Goal: Task Accomplishment & Management: Complete application form

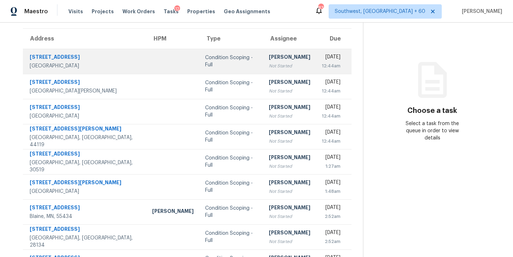
scroll to position [33, 0]
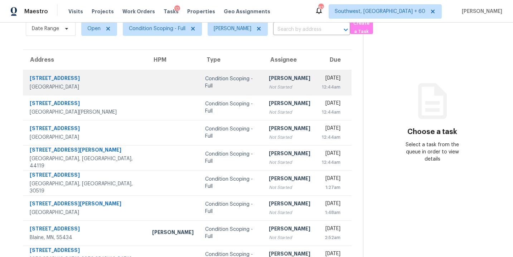
click at [269, 83] on div "[PERSON_NAME]" at bounding box center [290, 79] width 42 height 9
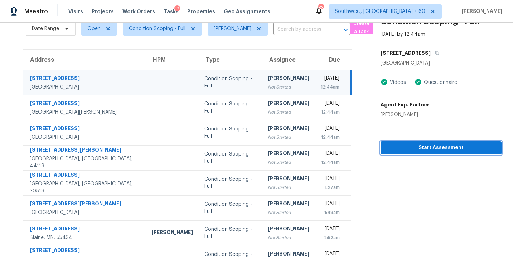
click at [429, 148] on span "Start Assessment" at bounding box center [442, 147] width 110 height 9
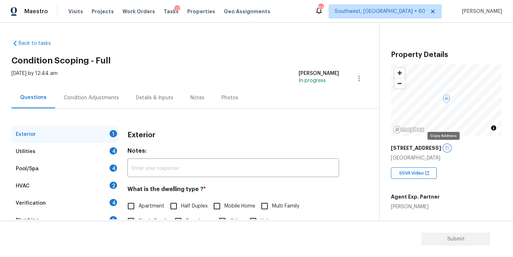
click at [445, 148] on button "button" at bounding box center [447, 148] width 6 height 6
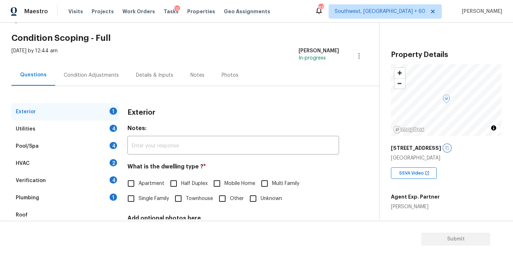
scroll to position [37, 0]
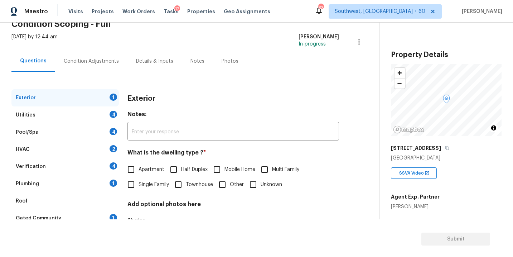
click at [154, 188] on label "Single Family" at bounding box center [147, 184] width 46 height 15
click at [139, 188] on input "Single Family" at bounding box center [131, 184] width 15 height 15
checkbox input "true"
click at [84, 120] on div "Utilities 4" at bounding box center [64, 114] width 107 height 17
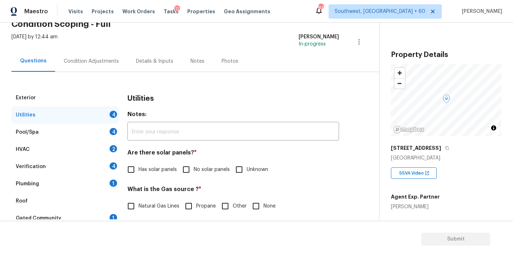
scroll to position [86, 0]
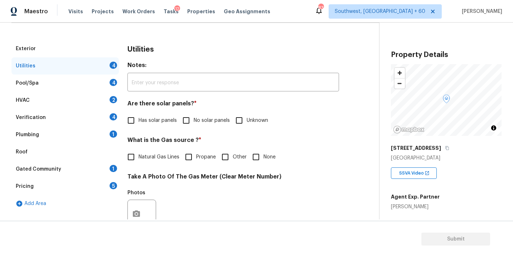
click at [197, 130] on div "Utilities Notes: ​ Are there solar panels? * Has solar panels No solar panels U…" at bounding box center [234, 227] width 212 height 374
click at [202, 125] on label "No solar panels" at bounding box center [204, 120] width 51 height 15
click at [194, 125] on input "No solar panels" at bounding box center [186, 120] width 15 height 15
checkbox input "true"
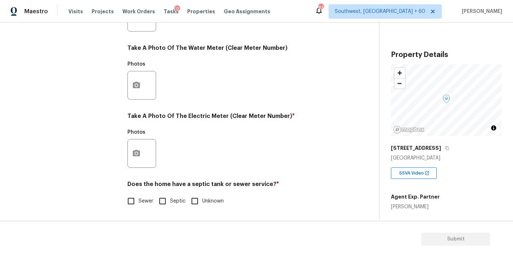
click at [143, 204] on span "Sewer" at bounding box center [146, 201] width 15 height 8
click at [139, 204] on input "Sewer" at bounding box center [131, 200] width 15 height 15
checkbox input "true"
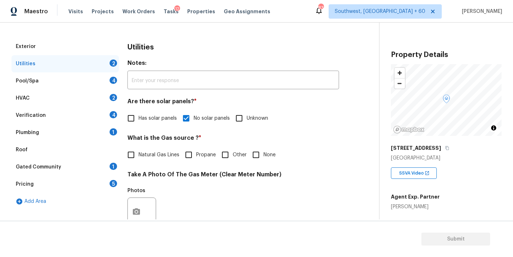
click at [55, 137] on div "Plumbing 1" at bounding box center [64, 132] width 107 height 17
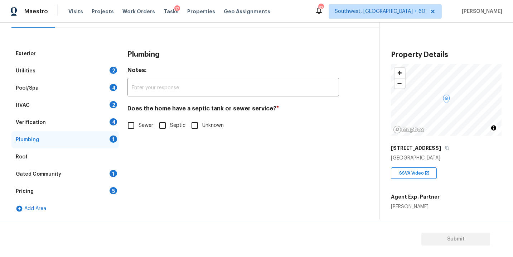
scroll to position [81, 0]
click at [140, 134] on div "Plumbing Notes: ​ Does the home have a septic tank or sewer service? * Sewer Se…" at bounding box center [234, 93] width 212 height 96
drag, startPoint x: 141, startPoint y: 125, endPoint x: 134, endPoint y: 130, distance: 9.0
click at [141, 125] on span "Sewer" at bounding box center [146, 126] width 15 height 8
click at [139, 125] on input "Sewer" at bounding box center [131, 125] width 15 height 15
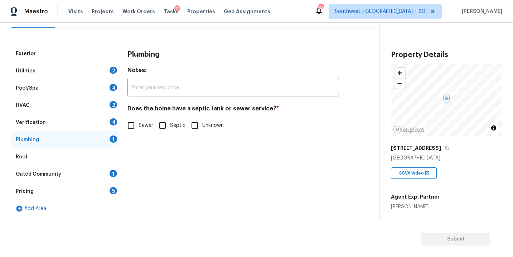
checkbox input "true"
click at [88, 173] on div "Gated Community 1" at bounding box center [64, 174] width 107 height 17
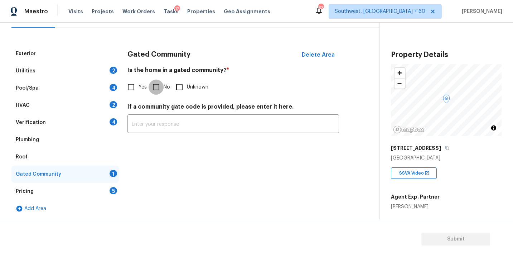
click at [153, 84] on input "No" at bounding box center [156, 87] width 15 height 15
checkbox input "true"
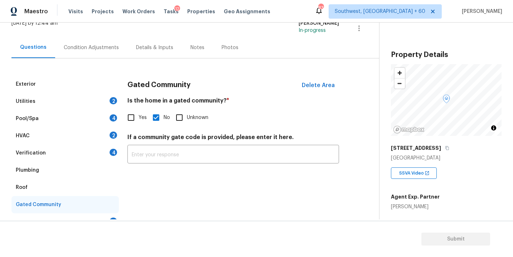
click at [95, 41] on div "Condition Adjustments" at bounding box center [91, 47] width 72 height 21
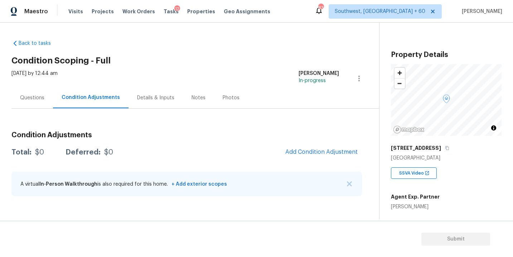
click at [281, 45] on div "Back to tasks Condition Scoping - Full Wed, Aug 27 2025 by 12:44 am Sakthivel C…" at bounding box center [195, 119] width 368 height 171
click at [191, 124] on div "Condition Adjustments Total: $0 Deferred: $0 Add Condition Adjustment A virtual…" at bounding box center [186, 156] width 351 height 94
click at [43, 96] on div "Questions" at bounding box center [32, 97] width 24 height 7
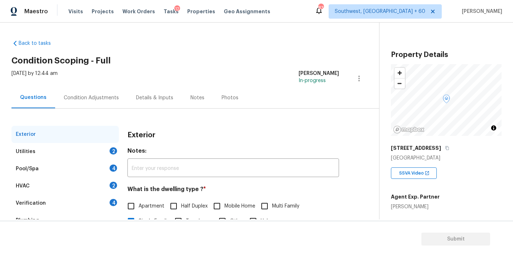
click at [105, 102] on div "Condition Adjustments" at bounding box center [91, 97] width 72 height 21
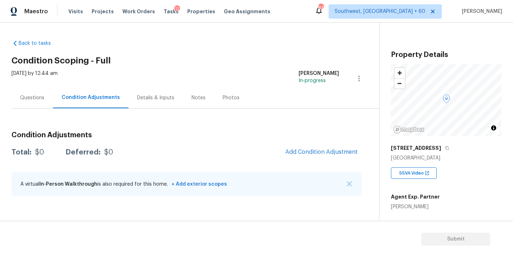
click at [36, 97] on div "Questions" at bounding box center [32, 97] width 24 height 7
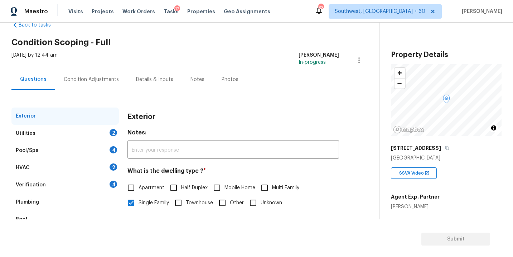
click at [75, 135] on div "Utilities 2" at bounding box center [64, 133] width 107 height 17
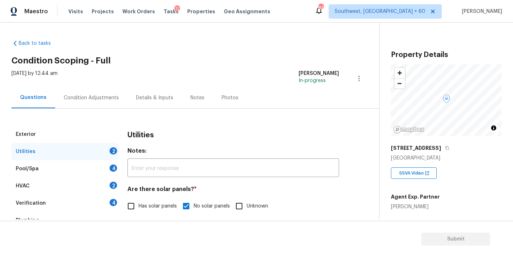
click at [105, 103] on div "Condition Adjustments" at bounding box center [91, 97] width 72 height 21
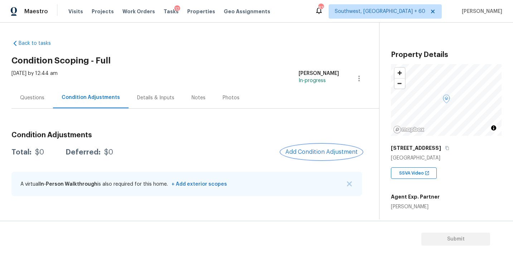
click at [317, 153] on span "Add Condition Adjustment" at bounding box center [322, 152] width 72 height 6
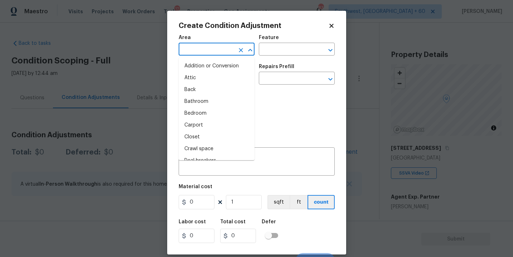
click at [202, 46] on input "text" at bounding box center [207, 49] width 56 height 11
type input "in"
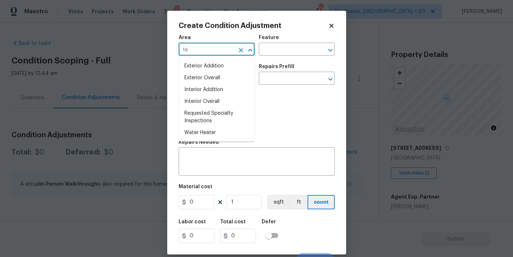
type input "t"
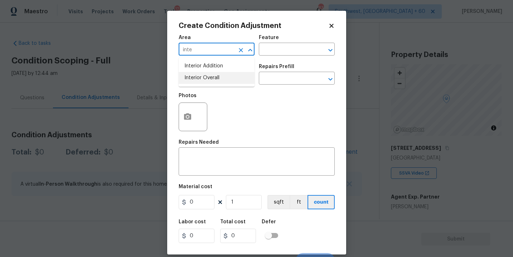
click at [207, 74] on li "Interior Overall" at bounding box center [217, 78] width 76 height 12
type input "Interior Overall"
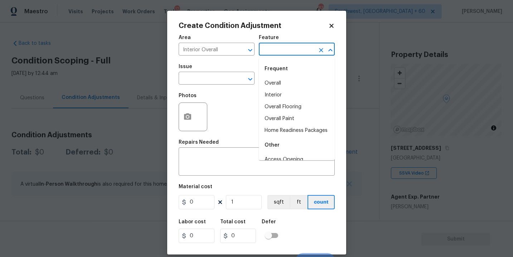
click at [290, 53] on input "text" at bounding box center [287, 49] width 56 height 11
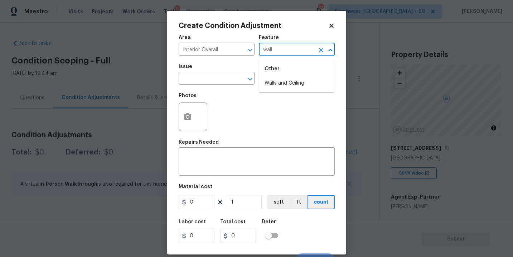
click at [279, 77] on div "Other" at bounding box center [297, 68] width 76 height 17
click at [276, 82] on li "Walls and Ceiling" at bounding box center [297, 83] width 76 height 12
type input "Walls and Ceiling"
click at [195, 73] on div "Issue" at bounding box center [217, 68] width 76 height 9
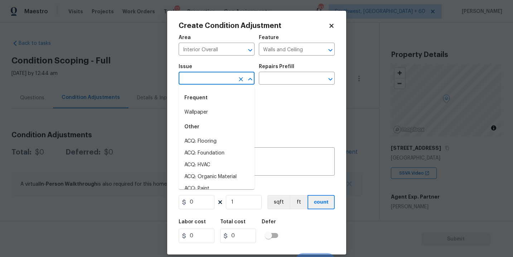
click at [191, 78] on input "text" at bounding box center [207, 78] width 56 height 11
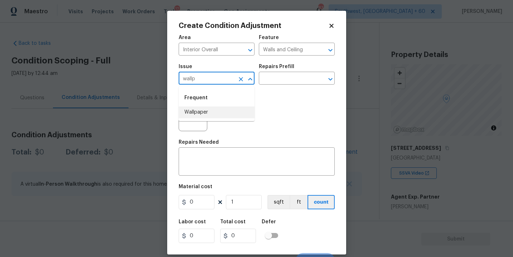
click at [190, 109] on li "Wallpaper" at bounding box center [217, 112] width 76 height 12
type input "Wallpaper"
click at [284, 76] on input "text" at bounding box center [287, 78] width 56 height 11
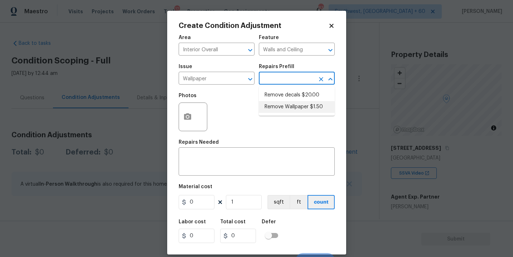
click at [294, 111] on li "Remove Wallpaper $1.50" at bounding box center [297, 107] width 76 height 12
type textarea "Remove wallpaper and texture walls to best match existing conditions"
type input "1.5"
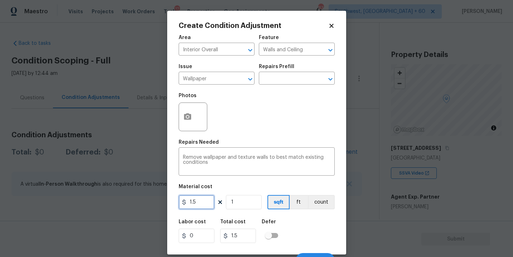
drag, startPoint x: 207, startPoint y: 195, endPoint x: 160, endPoint y: 199, distance: 47.1
click at [160, 199] on div "Create Condition Adjustment Area Interior Overall ​ Feature Walls and Ceiling ​…" at bounding box center [256, 128] width 513 height 257
type input "350"
click at [190, 116] on icon "button" at bounding box center [187, 116] width 7 height 6
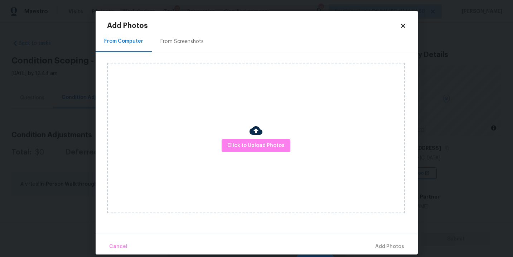
click at [239, 135] on div "Click to Upload Photos" at bounding box center [256, 138] width 298 height 150
click at [250, 143] on span "Click to Upload Photos" at bounding box center [256, 145] width 57 height 9
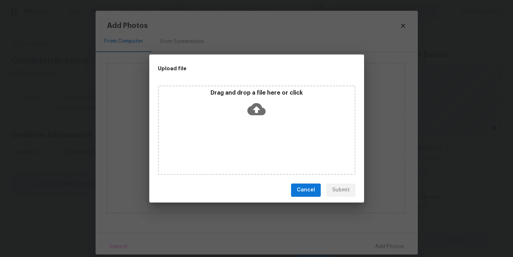
click at [254, 111] on icon at bounding box center [257, 109] width 18 height 12
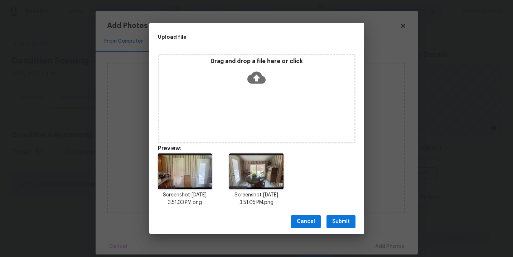
click at [344, 214] on div "Cancel Submit" at bounding box center [256, 221] width 215 height 25
click at [346, 223] on span "Submit" at bounding box center [341, 221] width 18 height 9
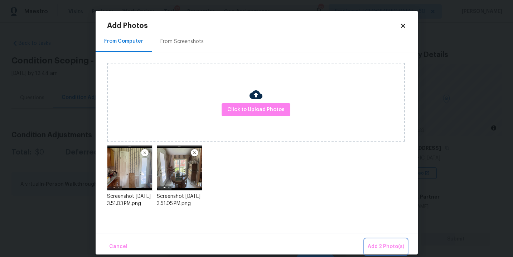
click at [391, 245] on span "Add 2 Photo(s)" at bounding box center [386, 246] width 37 height 9
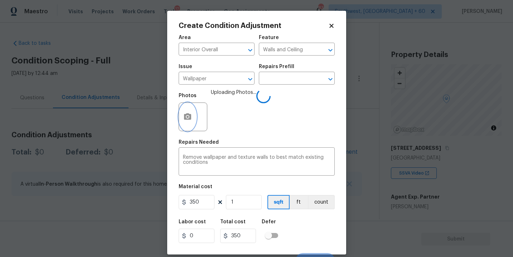
scroll to position [11, 0]
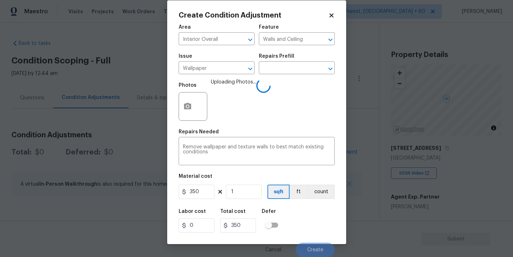
click at [315, 215] on div "Labor cost 0 Total cost 350 Defer" at bounding box center [257, 221] width 156 height 32
click at [323, 192] on button "count" at bounding box center [321, 192] width 27 height 14
click at [318, 206] on div "Labor cost 0 Total cost 350 Defer" at bounding box center [257, 221] width 156 height 32
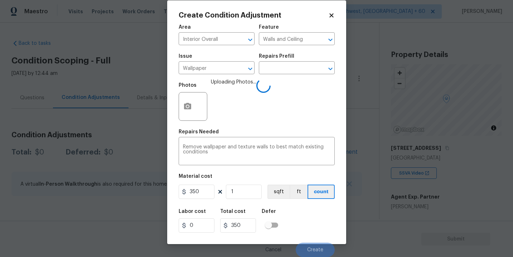
click at [314, 222] on div "Labor cost 0 Total cost 350 Defer" at bounding box center [257, 221] width 156 height 32
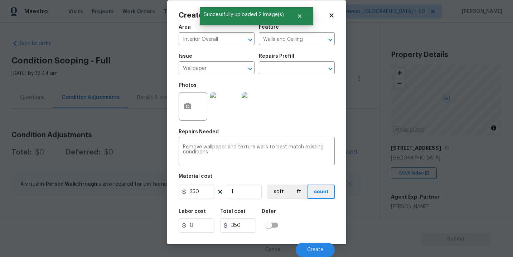
click at [313, 222] on div "Labor cost 0 Total cost 350 Defer" at bounding box center [257, 221] width 156 height 32
click at [314, 245] on button "Create" at bounding box center [315, 250] width 39 height 14
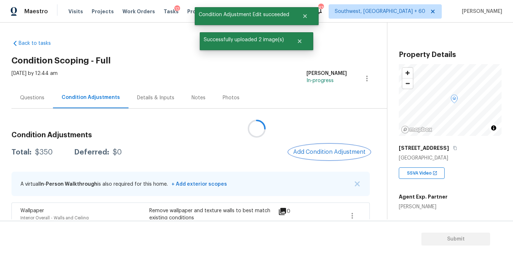
scroll to position [16, 0]
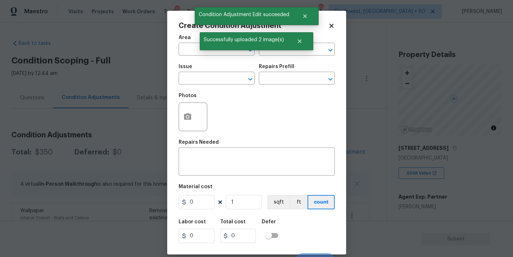
scroll to position [16, 0]
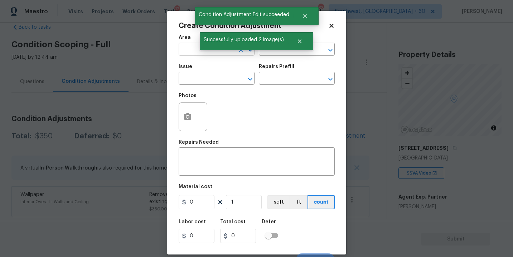
click at [183, 46] on input "text" at bounding box center [207, 49] width 56 height 11
click at [199, 62] on li "Kitchen" at bounding box center [217, 66] width 76 height 12
type input "Kitchen"
click at [284, 52] on input "text" at bounding box center [287, 49] width 56 height 11
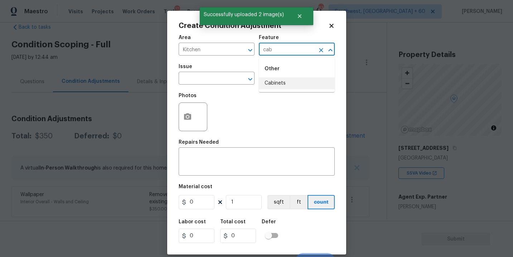
click at [295, 86] on li "Cabinets" at bounding box center [297, 83] width 76 height 12
type input "Cabinets"
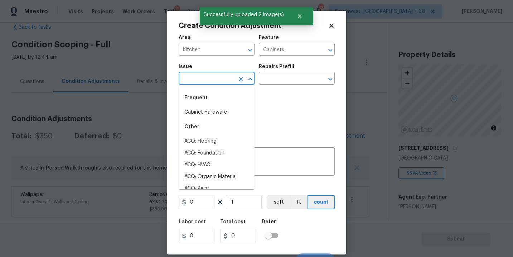
click at [196, 84] on input "text" at bounding box center [207, 78] width 56 height 11
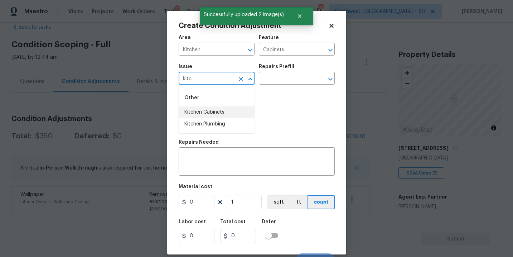
click at [205, 114] on li "Kitchen Cabinets" at bounding box center [217, 112] width 76 height 12
type input "Kitchen Cabinets"
click at [277, 76] on input "text" at bounding box center [287, 78] width 56 height 11
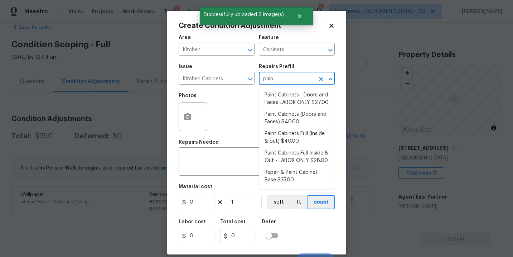
type input "paint"
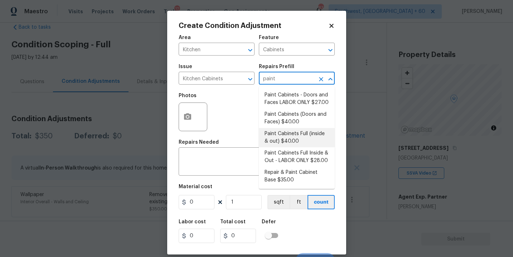
click at [299, 139] on li "Paint Cabinets Full (inside & out) $40.00" at bounding box center [297, 137] width 76 height 19
type input "40"
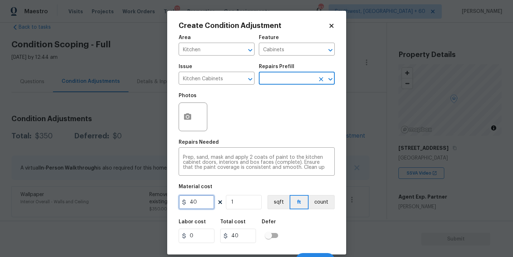
drag, startPoint x: 201, startPoint y: 205, endPoint x: 174, endPoint y: 205, distance: 27.2
click at [174, 205] on div "Create Condition Adjustment Area Kitchen ​ Feature Cabinets ​ Issue Kitchen Cab…" at bounding box center [256, 133] width 179 height 244
type input "1200"
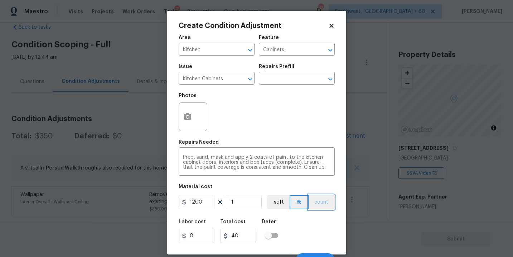
type input "1200"
click at [311, 204] on button "count" at bounding box center [322, 202] width 26 height 14
click at [187, 123] on button "button" at bounding box center [187, 117] width 17 height 28
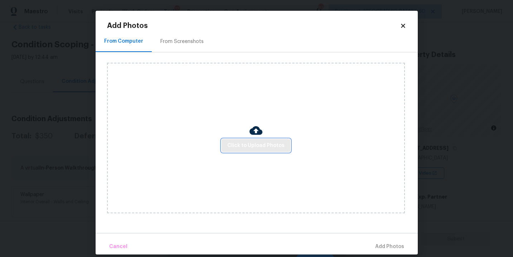
click at [245, 146] on span "Click to Upload Photos" at bounding box center [256, 145] width 57 height 9
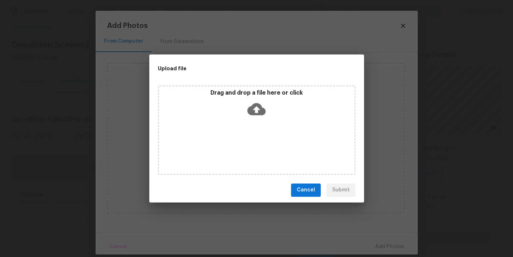
click at [262, 114] on icon at bounding box center [257, 109] width 18 height 18
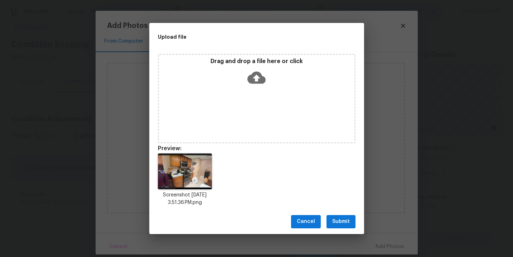
click at [337, 218] on span "Submit" at bounding box center [341, 221] width 18 height 9
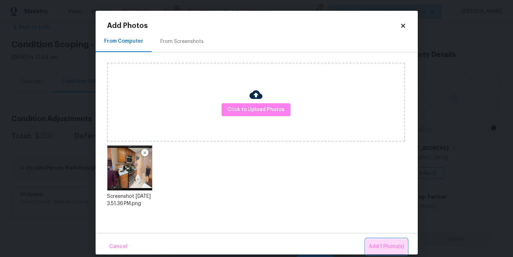
click at [376, 242] on button "Add 1 Photo(s)" at bounding box center [386, 246] width 41 height 15
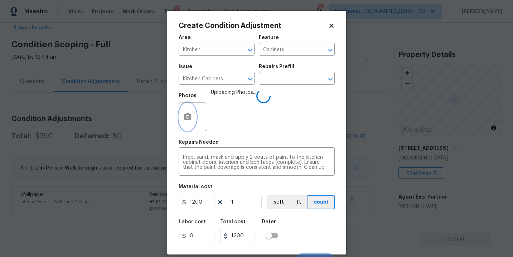
scroll to position [11, 0]
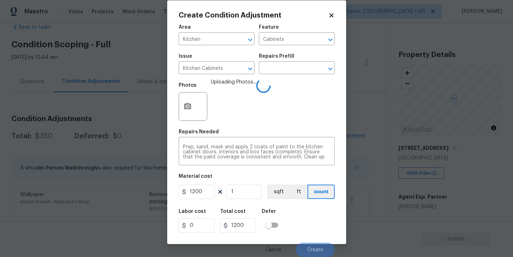
click at [328, 222] on div "Labor cost 0 Total cost 1200 Defer" at bounding box center [257, 221] width 156 height 32
click at [324, 226] on div "Labor cost 0 Total cost 1200 Defer" at bounding box center [257, 221] width 156 height 32
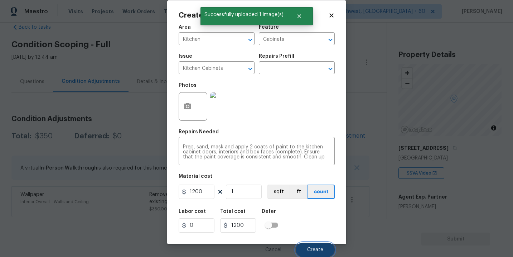
click at [320, 251] on span "Create" at bounding box center [315, 249] width 16 height 5
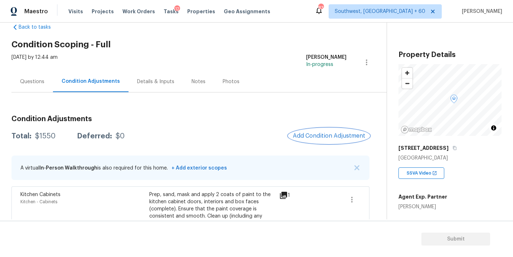
scroll to position [68, 0]
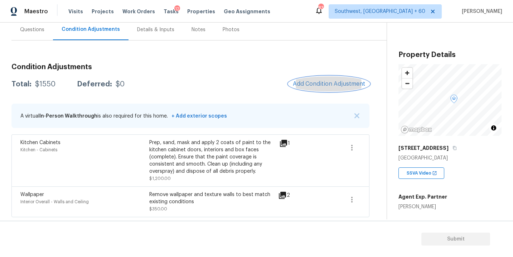
click at [326, 83] on span "Add Condition Adjustment" at bounding box center [329, 84] width 72 height 6
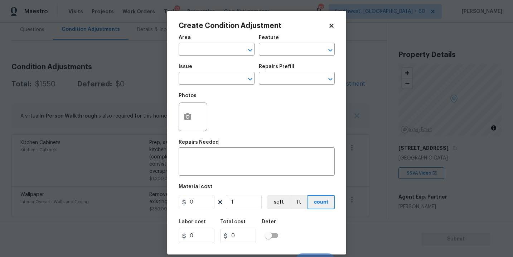
click at [208, 43] on div "Area" at bounding box center [217, 39] width 76 height 9
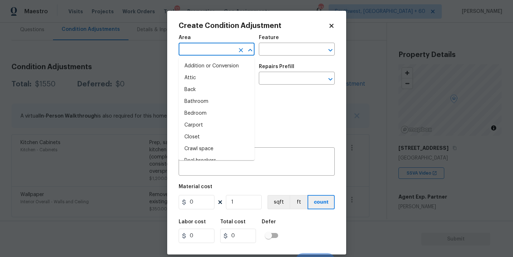
click at [207, 50] on input "text" at bounding box center [207, 49] width 56 height 11
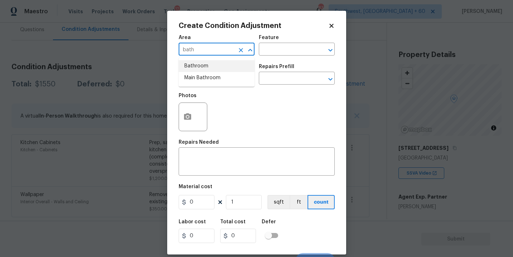
click at [210, 64] on li "Bathroom" at bounding box center [217, 66] width 76 height 12
type input "Bathroom"
click at [260, 49] on input "text" at bounding box center [287, 49] width 56 height 11
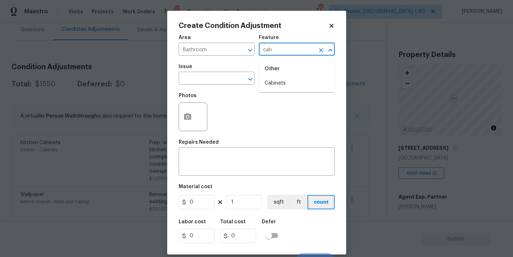
click at [266, 80] on li "Cabinets" at bounding box center [297, 83] width 76 height 12
type input "Cabinets"
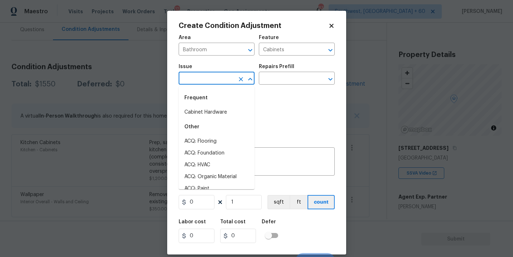
click at [211, 80] on input "text" at bounding box center [207, 78] width 56 height 11
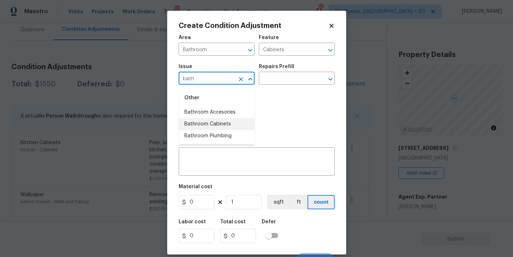
click at [219, 123] on li "Bathroom Cabinets" at bounding box center [217, 124] width 76 height 12
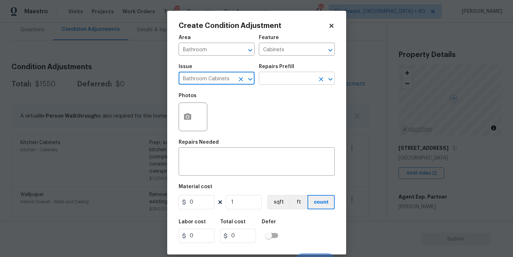
type input "Bathroom Cabinets"
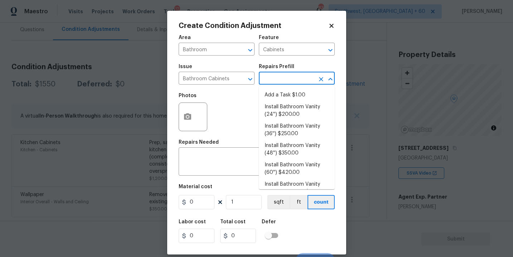
click at [271, 80] on input "text" at bounding box center [287, 78] width 56 height 11
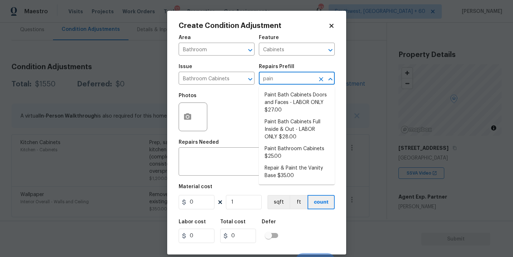
type input "paint"
click at [289, 154] on li "Paint Bathroom Cabinets $25.00" at bounding box center [297, 152] width 76 height 19
type textarea "Prep, sand, mask and apply 2 coats of paint to the bathroom cabinet doors, inte…"
type input "25"
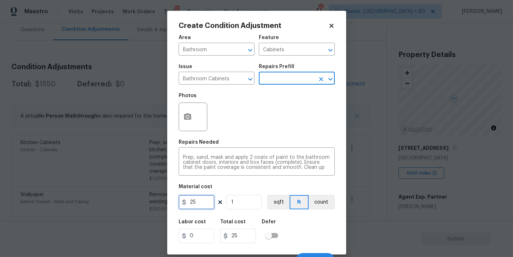
drag, startPoint x: 201, startPoint y: 204, endPoint x: 156, endPoint y: 207, distance: 45.6
click at [156, 207] on div "Create Condition Adjustment Area Bathroom ​ Feature Cabinets ​ Issue Bathroom C…" at bounding box center [256, 128] width 513 height 257
type input "1000"
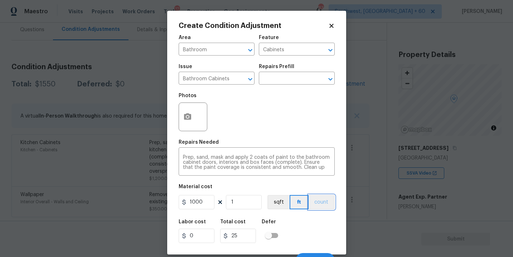
type input "1000"
click at [322, 203] on button "count" at bounding box center [322, 202] width 26 height 14
click at [185, 114] on icon "button" at bounding box center [187, 116] width 9 height 9
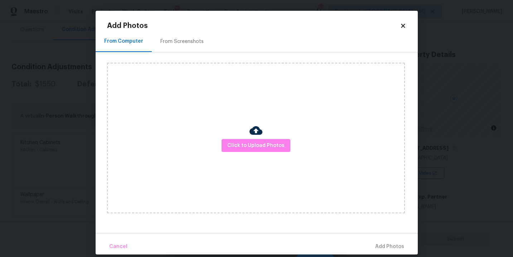
click at [241, 137] on div "Click to Upload Photos" at bounding box center [256, 138] width 298 height 150
click at [243, 149] on span "Click to Upload Photos" at bounding box center [256, 145] width 57 height 9
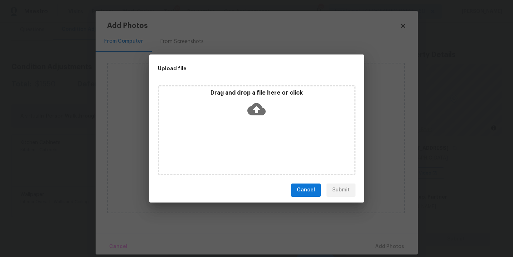
click at [253, 115] on icon at bounding box center [257, 109] width 18 height 18
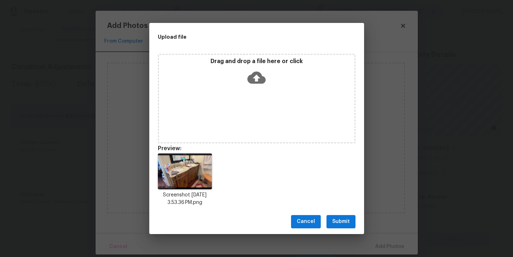
click at [341, 219] on span "Submit" at bounding box center [341, 221] width 18 height 9
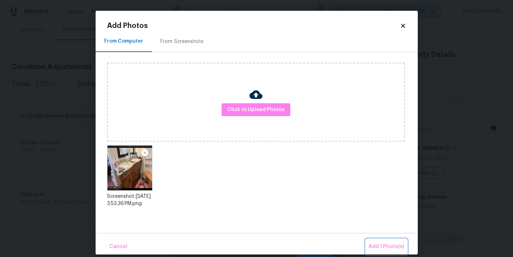
click at [374, 245] on span "Add 1 Photo(s)" at bounding box center [386, 246] width 35 height 9
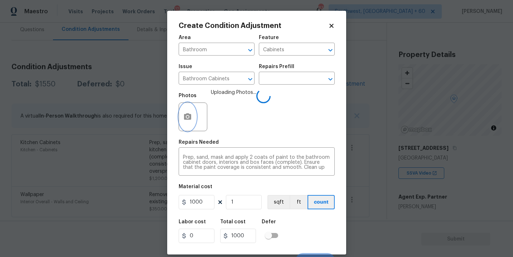
scroll to position [11, 0]
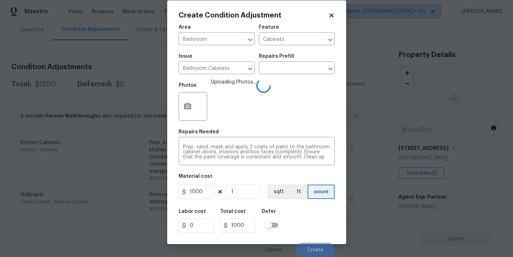
click at [331, 222] on div "Labor cost 0 Total cost 1000 Defer" at bounding box center [257, 221] width 156 height 32
click at [326, 221] on div "Labor cost 0 Total cost 1000 Defer" at bounding box center [257, 221] width 156 height 32
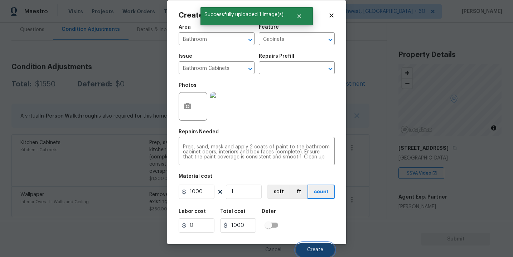
click at [319, 250] on span "Create" at bounding box center [315, 249] width 16 height 5
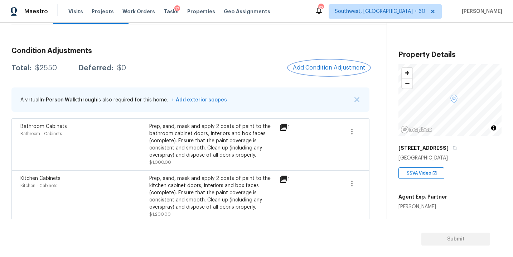
scroll to position [85, 0]
click at [307, 70] on button "Add Condition Adjustment" at bounding box center [329, 66] width 81 height 15
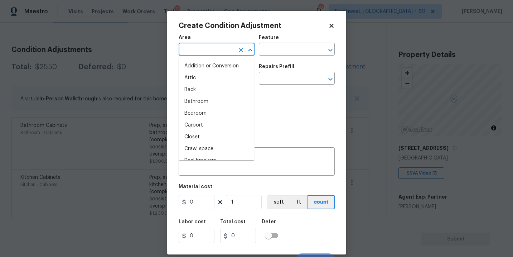
click at [206, 52] on input "text" at bounding box center [207, 49] width 56 height 11
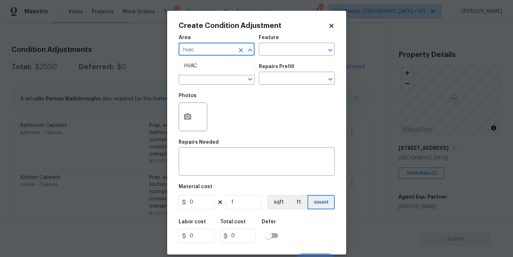
click at [204, 60] on ul "HVAC" at bounding box center [217, 66] width 76 height 18
click at [204, 63] on li "HVAC" at bounding box center [217, 66] width 76 height 12
type input "HVAC"
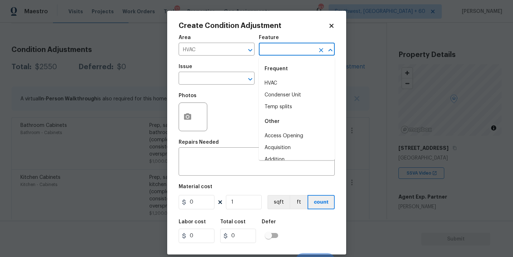
click at [273, 47] on input "text" at bounding box center [287, 49] width 56 height 11
click at [271, 75] on div "Frequent" at bounding box center [297, 68] width 76 height 17
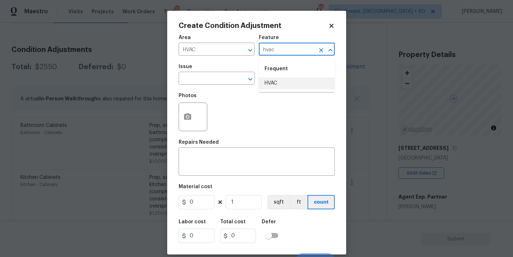
click at [267, 81] on li "HVAC" at bounding box center [297, 83] width 76 height 12
type input "HVAC"
click at [226, 77] on input "text" at bounding box center [207, 78] width 56 height 11
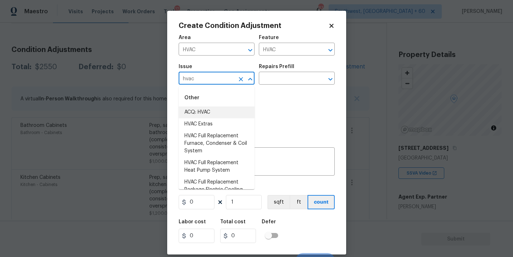
click at [229, 112] on li "ACQ: HVAC" at bounding box center [217, 112] width 76 height 12
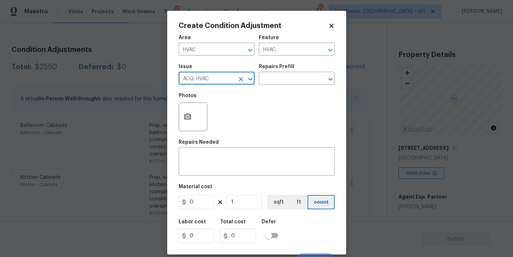
type input "ACQ: HVAC"
click at [274, 72] on div "Repairs Prefill" at bounding box center [297, 68] width 76 height 9
click at [289, 77] on input "text" at bounding box center [287, 78] width 56 height 11
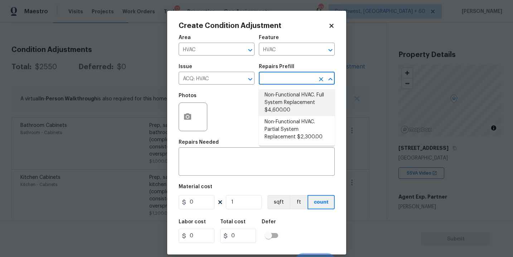
click at [289, 95] on li "Non-Functional HVAC. Full System Replacement $4,600.00" at bounding box center [297, 102] width 76 height 27
type input "Acquisition"
type textarea "Acquisition Scope: Full System Replacement"
type input "4600"
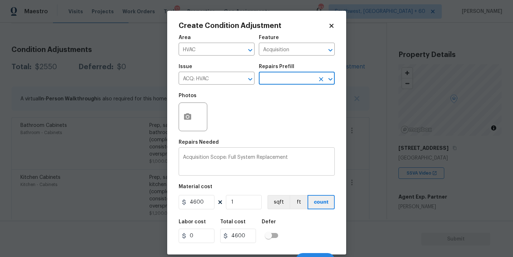
scroll to position [11, 0]
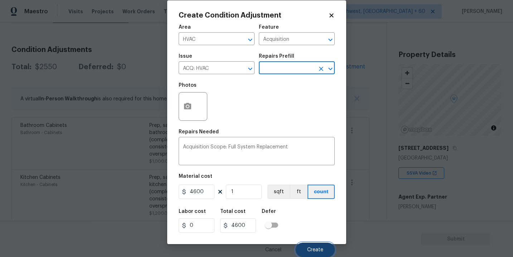
click at [313, 247] on span "Create" at bounding box center [315, 249] width 16 height 5
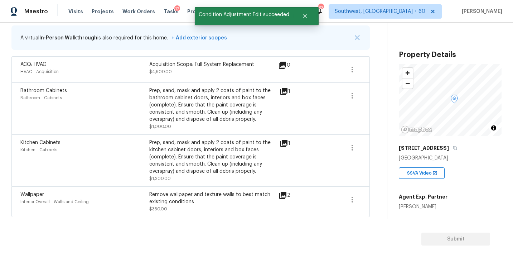
scroll to position [99, 0]
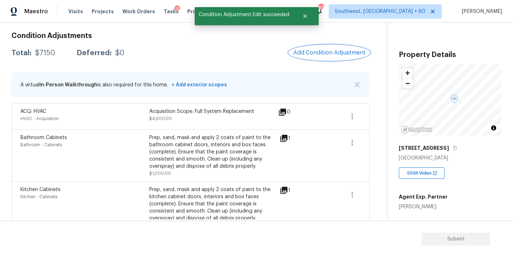
click at [325, 59] on button "Add Condition Adjustment" at bounding box center [329, 52] width 81 height 15
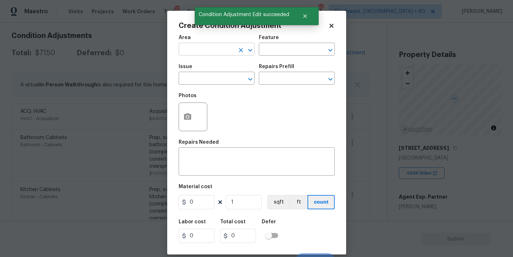
click at [214, 52] on input "text" at bounding box center [207, 49] width 56 height 11
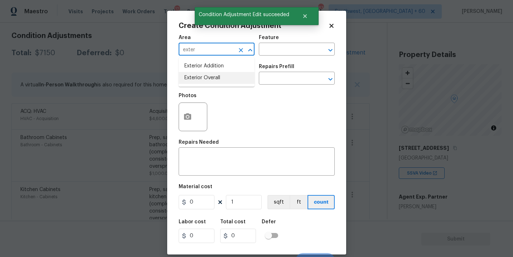
click at [220, 82] on li "Exterior Overall" at bounding box center [217, 78] width 76 height 12
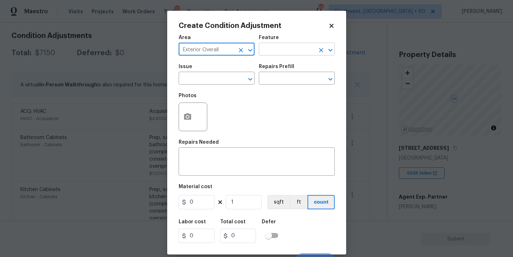
type input "Exterior Overall"
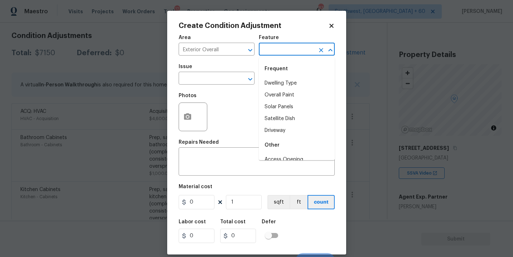
click at [287, 52] on input "text" at bounding box center [287, 49] width 56 height 11
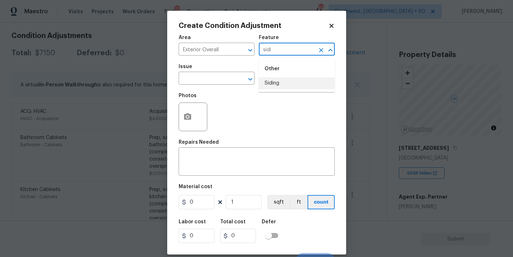
click at [281, 83] on li "Siding" at bounding box center [297, 83] width 76 height 12
type input "Siding"
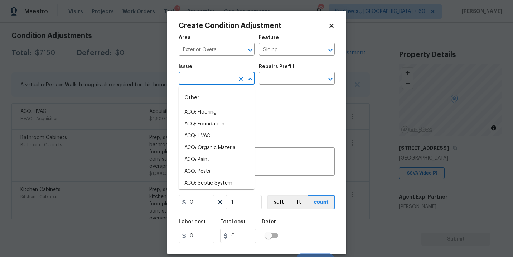
click at [224, 76] on input "text" at bounding box center [207, 78] width 56 height 11
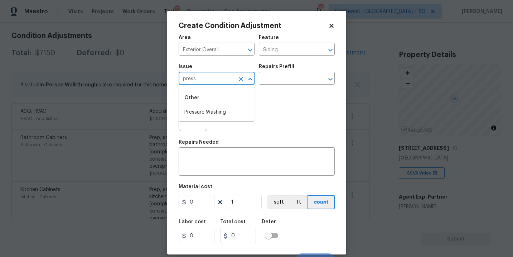
click at [224, 107] on li "Pressure Washing" at bounding box center [217, 112] width 76 height 12
type input "Pressure Washing"
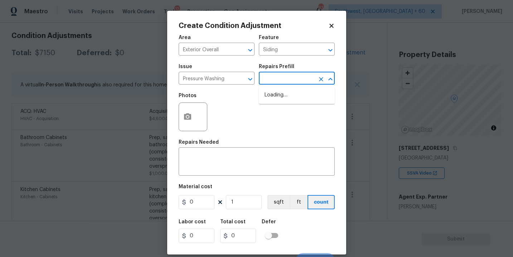
click at [297, 75] on input "text" at bounding box center [287, 78] width 56 height 11
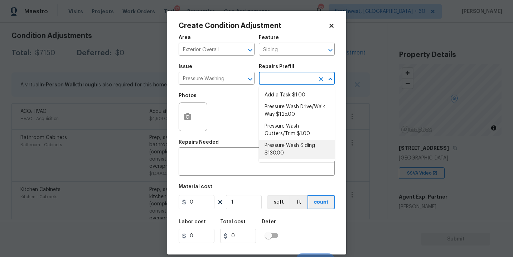
click at [281, 162] on ul "Add a Task $1.00 Pressure Wash Drive/Walk Way $125.00 Pressure Wash Gutters/Tri…" at bounding box center [297, 124] width 76 height 76
click at [286, 154] on li "Pressure Wash Siding $130.00" at bounding box center [297, 149] width 76 height 19
type textarea "Protect areas as needed for pressure washing. Pressure wash the siding on the h…"
type input "130"
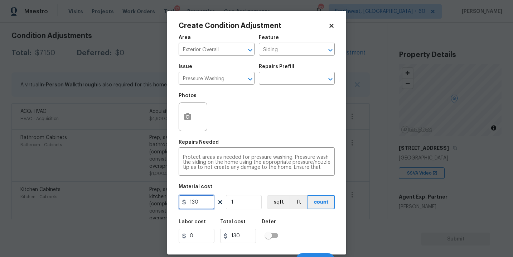
drag, startPoint x: 203, startPoint y: 205, endPoint x: 164, endPoint y: 204, distance: 38.3
click at [164, 204] on div "Create Condition Adjustment Area Exterior Overall ​ Feature Siding ​ Issue Pres…" at bounding box center [256, 128] width 513 height 257
type input "200"
click at [191, 120] on icon "button" at bounding box center [187, 116] width 7 height 6
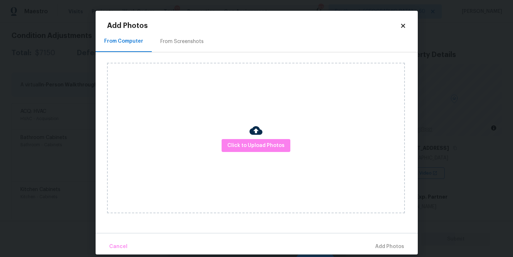
click at [243, 137] on div "Click to Upload Photos" at bounding box center [256, 138] width 298 height 150
click at [255, 149] on span "Click to Upload Photos" at bounding box center [256, 145] width 57 height 9
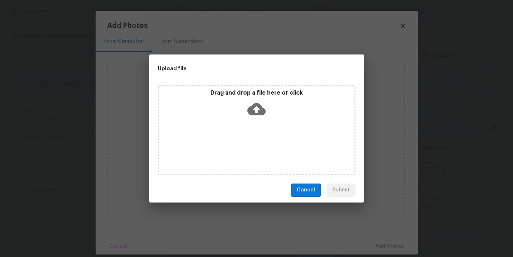
click at [264, 90] on p "Drag and drop a file here or click" at bounding box center [257, 93] width 196 height 8
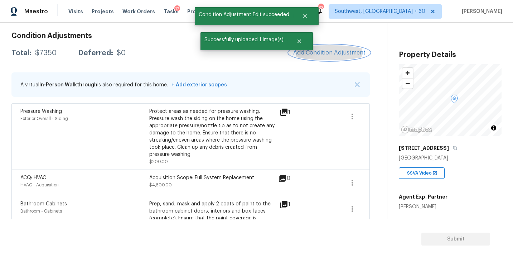
click at [324, 49] on span "Add Condition Adjustment" at bounding box center [329, 52] width 72 height 6
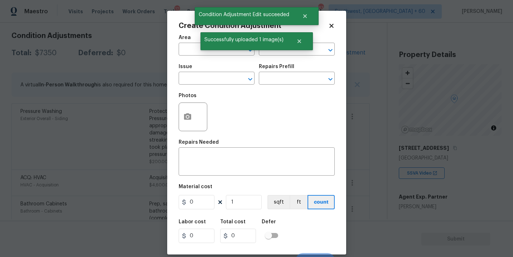
click at [177, 46] on div "Create Condition Adjustment Area ​ Feature ​ Issue ​ Repairs Prefill ​ Photos R…" at bounding box center [256, 133] width 179 height 244
click at [181, 48] on input "text" at bounding box center [207, 49] width 56 height 11
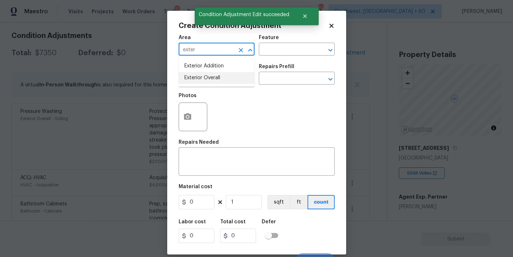
click at [208, 72] on li "Exterior Overall" at bounding box center [217, 78] width 76 height 12
type input "Exterior Overall"
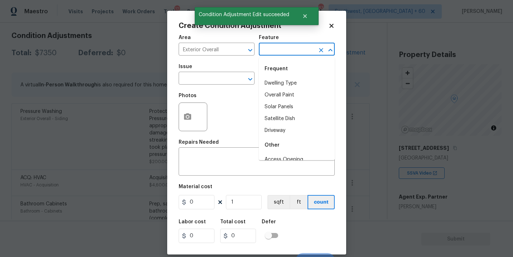
click at [270, 49] on input "text" at bounding box center [287, 49] width 56 height 11
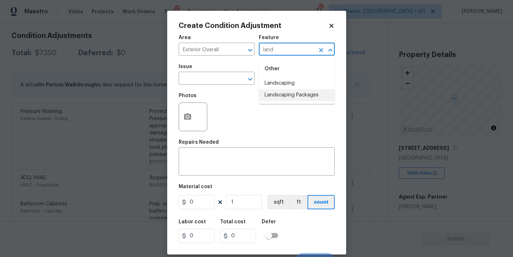
click at [277, 91] on li "Landscaping Packages" at bounding box center [297, 95] width 76 height 12
type input "Landscaping Packages"
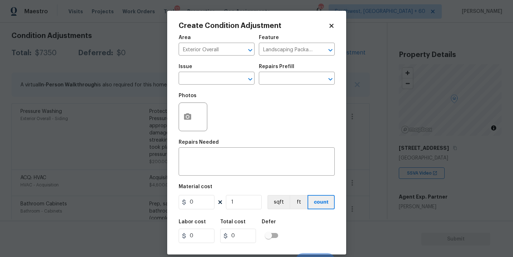
click at [198, 69] on div "Issue" at bounding box center [217, 68] width 76 height 9
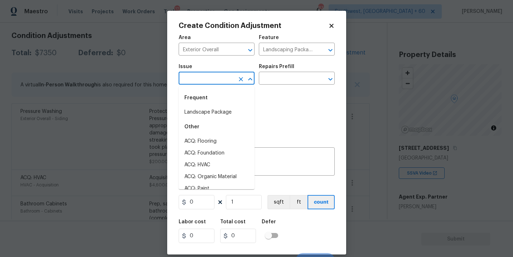
click at [196, 74] on input "text" at bounding box center [207, 78] width 56 height 11
click at [210, 111] on li "Landscape Package" at bounding box center [217, 112] width 76 height 12
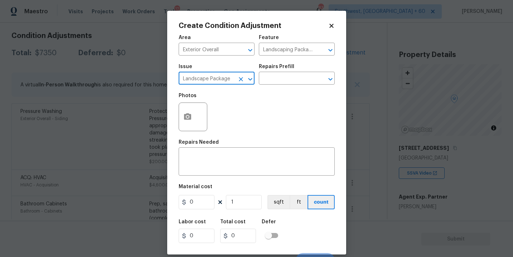
type input "Landscape Package"
click at [315, 62] on div "Issue Landscape Package ​ Repairs Prefill ​" at bounding box center [257, 74] width 156 height 29
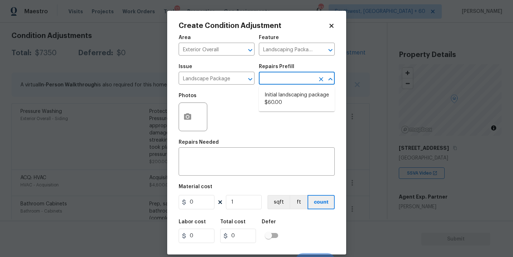
click at [289, 77] on input "text" at bounding box center [287, 78] width 56 height 11
click at [289, 98] on li "Initial landscaping package $60.00" at bounding box center [297, 98] width 76 height 19
type input "Home Readiness Packages"
type textarea "Mowing of grass up to 6" in height. Mow, edge along driveways & sidewalks, trim…"
type input "60"
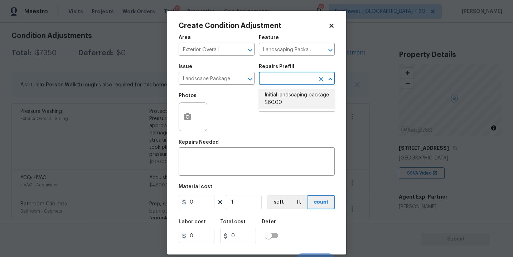
type input "60"
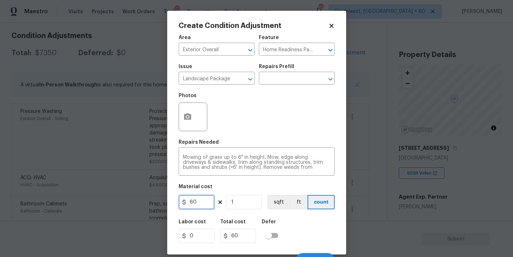
drag, startPoint x: 206, startPoint y: 202, endPoint x: 123, endPoint y: 202, distance: 83.1
click at [123, 202] on div "Create Condition Adjustment Area Exterior Overall ​ Feature Home Readiness Pack…" at bounding box center [256, 128] width 513 height 257
type input "300"
click at [186, 122] on button "button" at bounding box center [187, 117] width 17 height 28
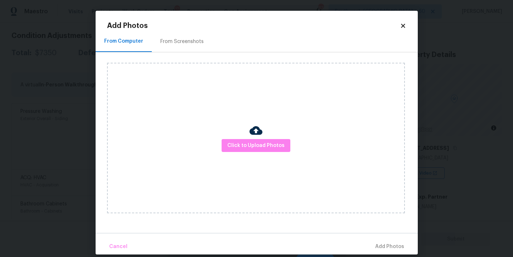
click at [226, 135] on div "Click to Upload Photos" at bounding box center [256, 138] width 298 height 150
click at [241, 142] on span "Click to Upload Photos" at bounding box center [256, 145] width 57 height 9
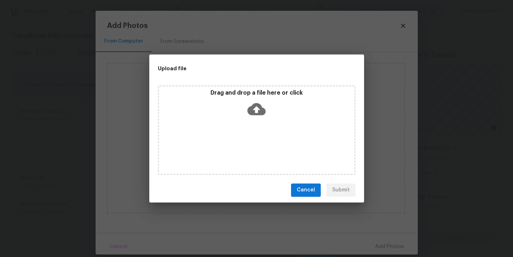
click at [259, 119] on div "Drag and drop a file here or click" at bounding box center [257, 130] width 198 height 90
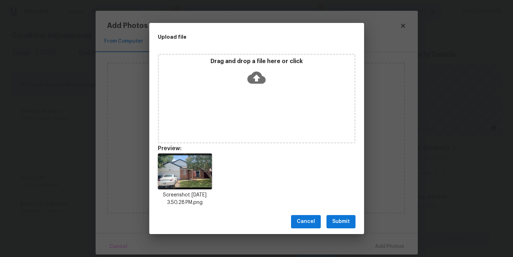
click at [346, 222] on span "Submit" at bounding box center [341, 221] width 18 height 9
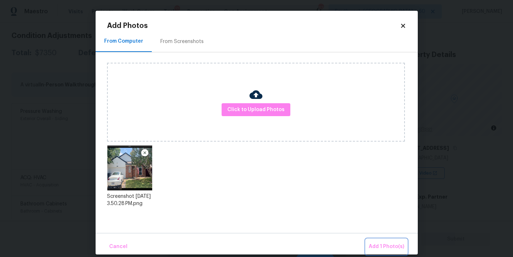
click at [379, 243] on span "Add 1 Photo(s)" at bounding box center [386, 246] width 35 height 9
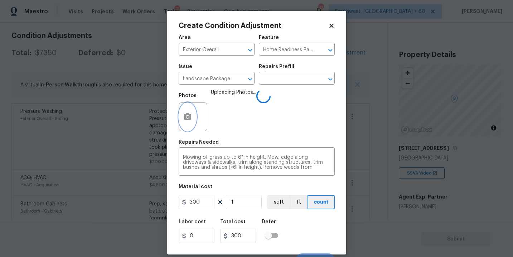
scroll to position [11, 0]
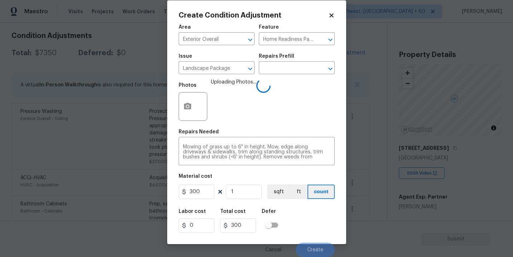
click at [305, 229] on div "Labor cost 0 Total cost 300 Defer" at bounding box center [257, 221] width 156 height 32
click at [316, 227] on div "Labor cost 0 Total cost 300 Defer" at bounding box center [257, 221] width 156 height 32
click at [315, 232] on div "Labor cost 0 Total cost 300 Defer" at bounding box center [257, 221] width 156 height 32
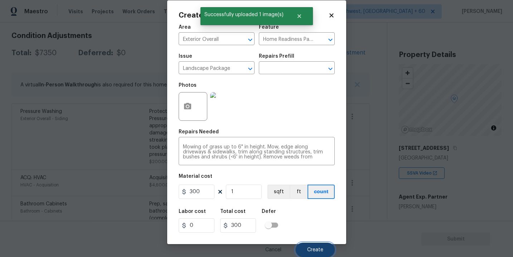
click at [319, 246] on button "Create" at bounding box center [315, 250] width 39 height 14
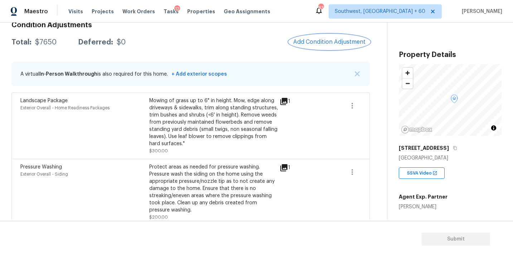
scroll to position [95, 0]
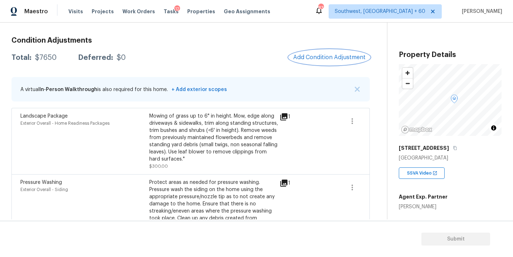
click at [322, 60] on span "Add Condition Adjustment" at bounding box center [329, 57] width 72 height 6
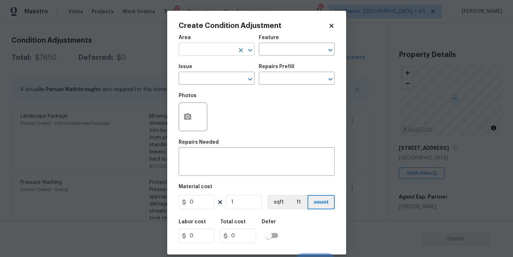
click at [214, 53] on input "text" at bounding box center [207, 49] width 56 height 11
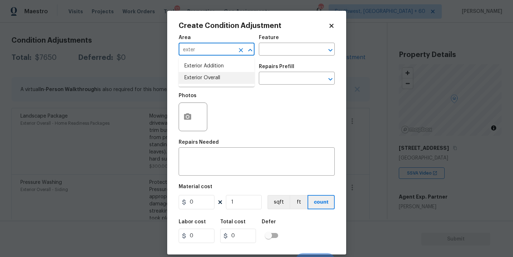
click at [224, 81] on li "Exterior Overall" at bounding box center [217, 78] width 76 height 12
type input "Exterior Overall"
click at [193, 78] on input "text" at bounding box center [207, 78] width 56 height 11
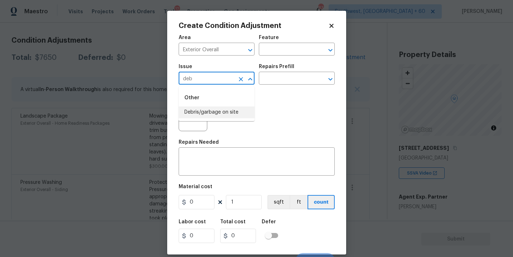
click at [207, 107] on li "Debris/garbage on site" at bounding box center [217, 112] width 76 height 12
type input "Debris/garbage on site"
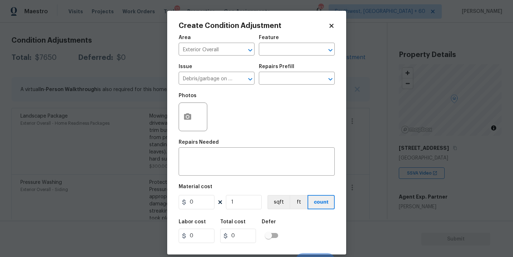
click at [273, 73] on div "Repairs Prefill" at bounding box center [297, 68] width 76 height 9
click at [273, 78] on input "text" at bounding box center [287, 78] width 56 height 11
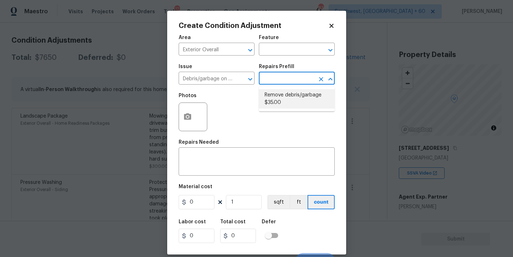
click at [275, 99] on li "Remove debris/garbage $35.00" at bounding box center [297, 98] width 76 height 19
type textarea "Remove, haul off, and properly dispose of any debris left by seller to offsite …"
type input "35"
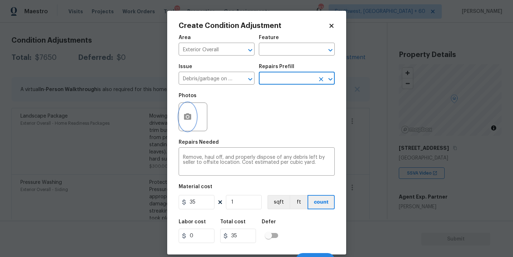
click at [187, 126] on button "button" at bounding box center [187, 117] width 17 height 28
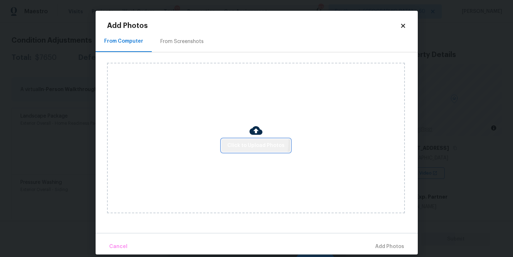
click at [236, 142] on span "Click to Upload Photos" at bounding box center [256, 145] width 57 height 9
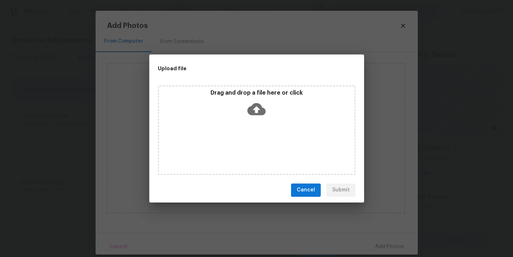
click at [260, 115] on icon at bounding box center [257, 109] width 18 height 18
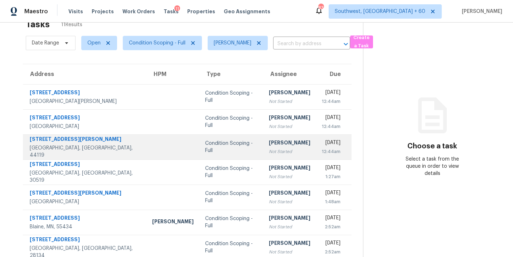
scroll to position [25, 0]
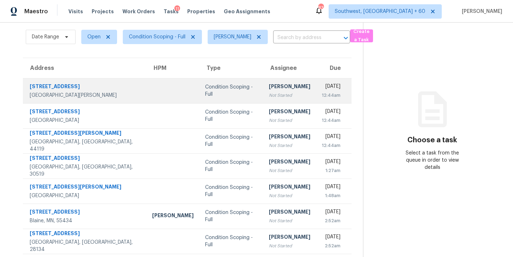
click at [219, 96] on div "Condition Scoping - Full" at bounding box center [231, 90] width 52 height 14
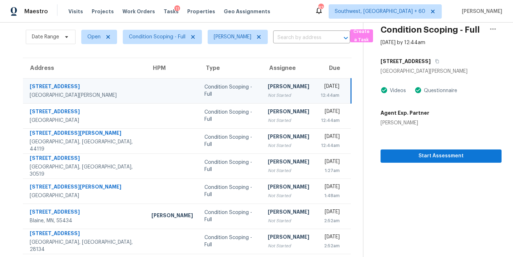
click at [269, 89] on div "[PERSON_NAME]" at bounding box center [289, 87] width 42 height 9
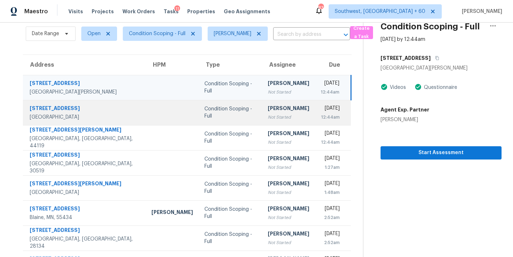
click at [268, 114] on div "[PERSON_NAME]" at bounding box center [289, 109] width 42 height 9
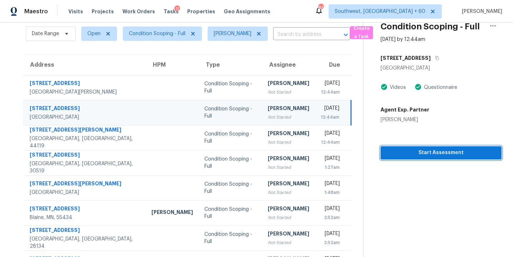
click at [429, 155] on span "Start Assessment" at bounding box center [442, 152] width 110 height 9
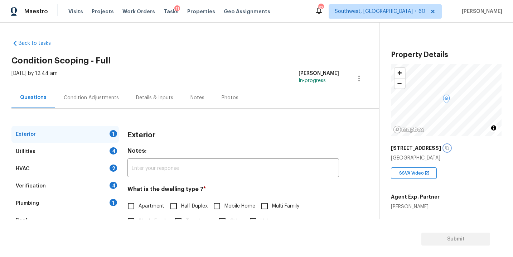
click at [445, 147] on icon "button" at bounding box center [447, 148] width 4 height 4
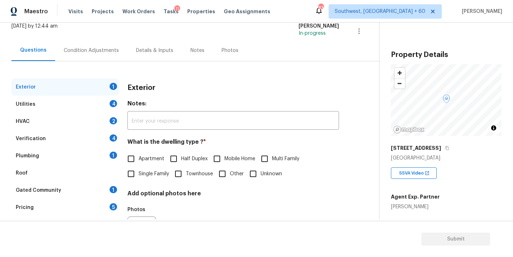
click at [155, 174] on span "Single Family" at bounding box center [154, 174] width 30 height 8
click at [139, 174] on input "Single Family" at bounding box center [131, 173] width 15 height 15
checkbox input "true"
click at [77, 107] on div "Utilities 4" at bounding box center [64, 104] width 107 height 17
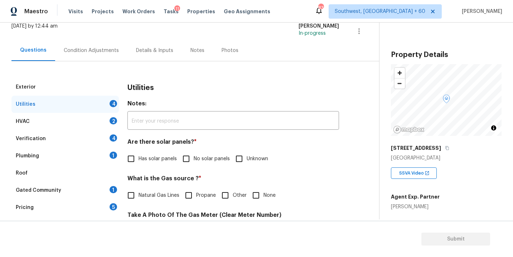
click at [195, 159] on span "No solar panels" at bounding box center [212, 159] width 36 height 8
click at [194, 159] on input "No solar panels" at bounding box center [186, 158] width 15 height 15
checkbox input "true"
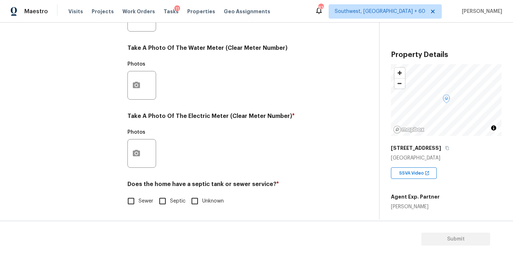
click at [151, 197] on span "Sewer" at bounding box center [146, 201] width 15 height 8
click at [139, 197] on input "Sewer" at bounding box center [131, 200] width 15 height 15
checkbox input "true"
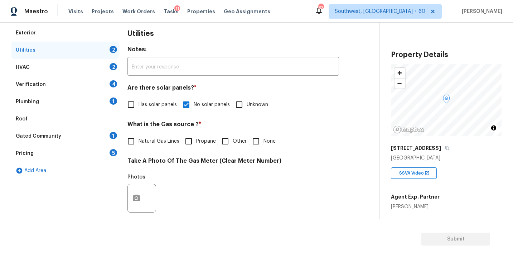
click at [75, 101] on div "Plumbing 1" at bounding box center [64, 101] width 107 height 17
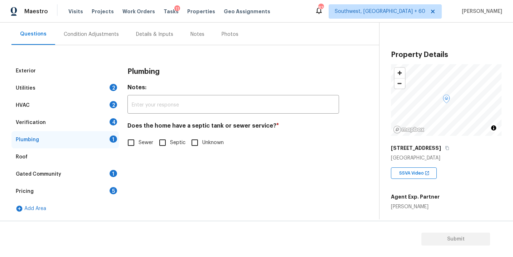
click at [131, 140] on input "Sewer" at bounding box center [131, 142] width 15 height 15
checkbox input "true"
click at [67, 174] on div "Gated Community 1" at bounding box center [64, 174] width 107 height 17
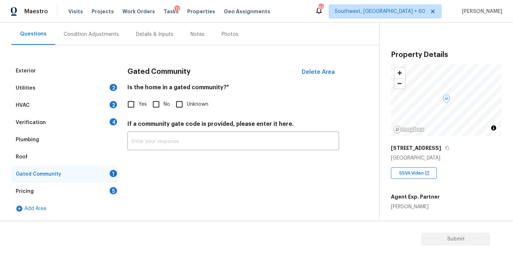
click at [153, 109] on input "No" at bounding box center [156, 104] width 15 height 15
checkbox input "true"
click at [104, 38] on div "Condition Adjustments" at bounding box center [91, 34] width 72 height 21
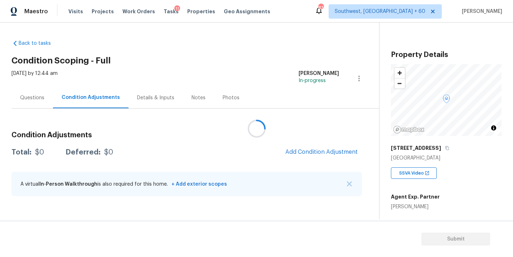
click at [263, 53] on div at bounding box center [256, 128] width 513 height 257
click at [272, 62] on h2 "Condition Scoping - Full" at bounding box center [195, 60] width 368 height 7
click at [298, 155] on button "Add Condition Adjustment" at bounding box center [321, 151] width 81 height 15
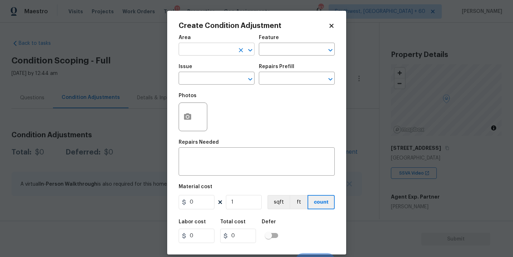
click at [209, 54] on input "text" at bounding box center [207, 49] width 56 height 11
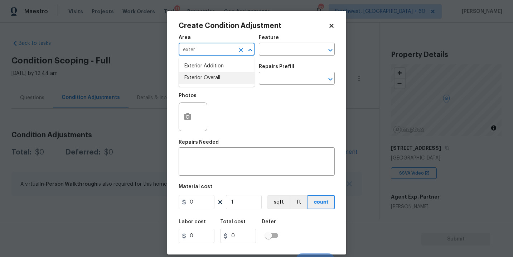
click at [215, 77] on li "Exterior Overall" at bounding box center [217, 78] width 76 height 12
type input "Exterior Overall"
click at [293, 46] on input "text" at bounding box center [287, 49] width 56 height 11
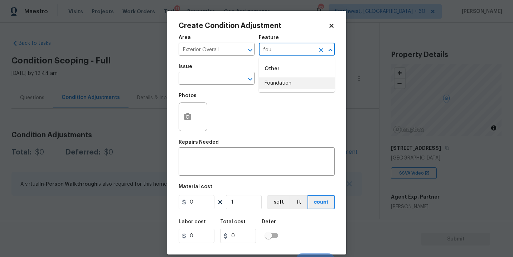
click at [288, 79] on li "Foundation" at bounding box center [297, 83] width 76 height 12
type input "Foundation"
click at [218, 83] on input "text" at bounding box center [207, 78] width 56 height 11
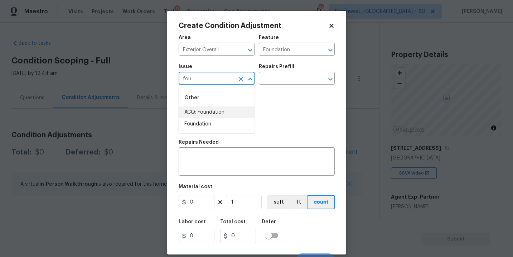
click at [220, 108] on li "ACQ: Foundation" at bounding box center [217, 112] width 76 height 12
type input "ACQ: Foundation"
click at [279, 75] on input "text" at bounding box center [287, 78] width 56 height 11
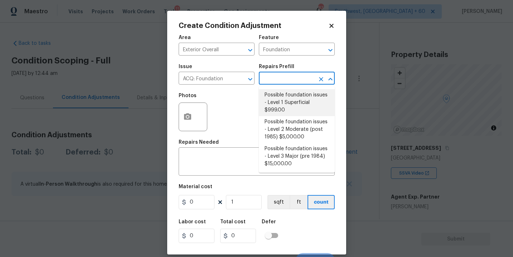
click at [286, 106] on li "Possible foundation issues - Level 1 Superficial $999.00" at bounding box center [297, 102] width 76 height 27
type input "Acquisition"
type textarea "Possible foundation issues - Level 1 - Superficial. Disclaimer: This is NOT a t…"
type input "999"
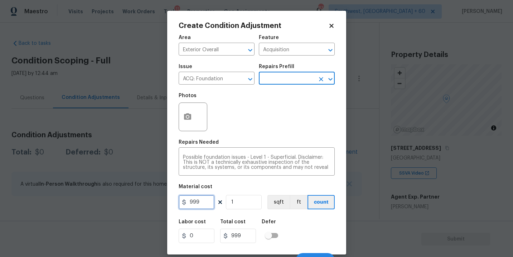
drag, startPoint x: 201, startPoint y: 204, endPoint x: 152, endPoint y: 204, distance: 49.4
click at [154, 204] on div "Create Condition Adjustment Area Exterior Overall ​ Feature Acquisition ​ Issue…" at bounding box center [256, 128] width 513 height 257
type input "1000"
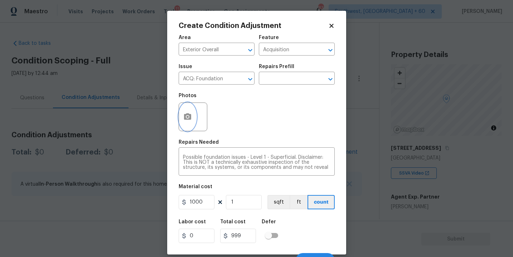
type input "1000"
click at [190, 118] on icon "button" at bounding box center [187, 116] width 7 height 6
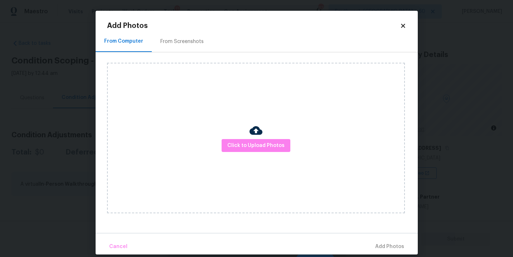
click at [221, 130] on div "Click to Upload Photos" at bounding box center [256, 138] width 298 height 150
click at [249, 147] on span "Click to Upload Photos" at bounding box center [256, 145] width 57 height 9
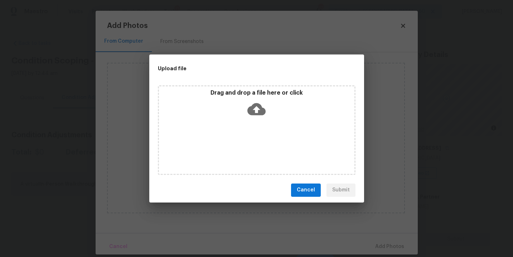
click at [258, 121] on div "Drag and drop a file here or click" at bounding box center [257, 130] width 198 height 90
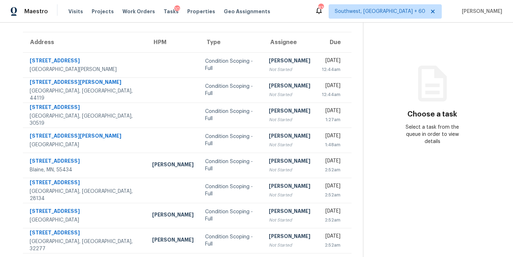
scroll to position [55, 0]
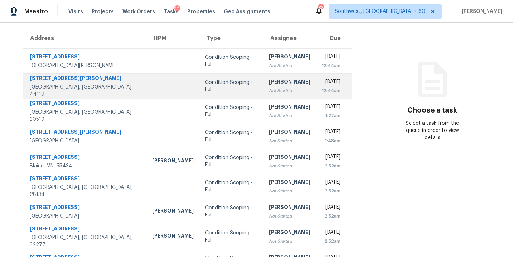
click at [286, 87] on td "[PERSON_NAME] Not Started" at bounding box center [289, 85] width 53 height 25
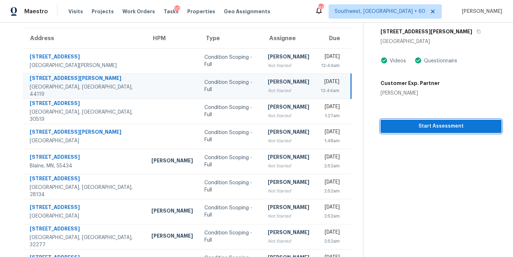
click at [455, 133] on button "Start Assessment" at bounding box center [441, 126] width 121 height 13
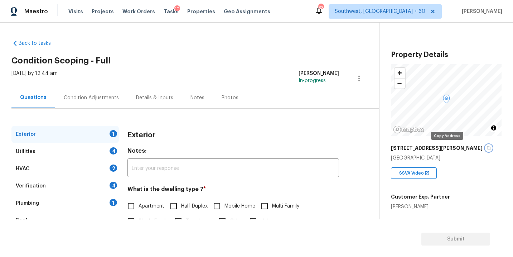
click at [487, 149] on icon "button" at bounding box center [489, 148] width 4 height 4
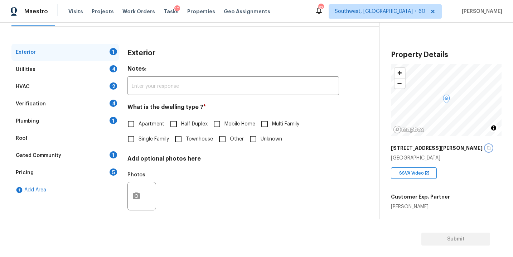
scroll to position [88, 0]
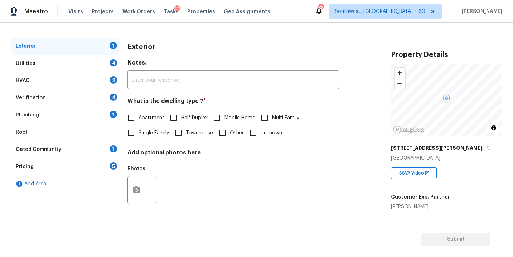
click at [142, 139] on label "Single Family" at bounding box center [147, 132] width 46 height 15
click at [139, 139] on input "Single Family" at bounding box center [131, 132] width 15 height 15
checkbox input "true"
click at [73, 62] on div "Utilities 4" at bounding box center [64, 63] width 107 height 17
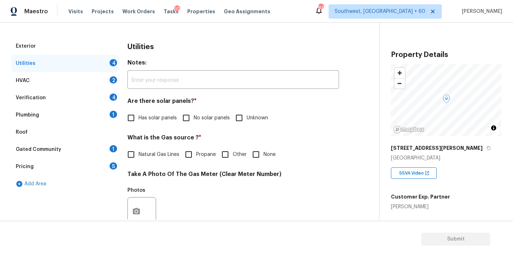
click at [201, 115] on span "No solar panels" at bounding box center [212, 118] width 36 height 8
click at [194, 115] on input "No solar panels" at bounding box center [186, 117] width 15 height 15
checkbox input "true"
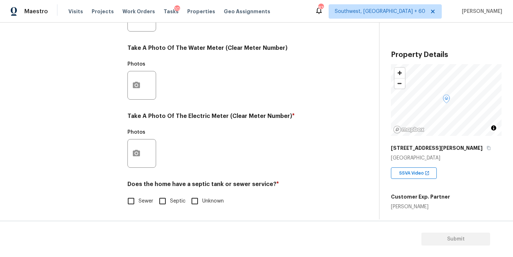
click at [148, 198] on span "Sewer" at bounding box center [146, 201] width 15 height 8
click at [139, 198] on input "Sewer" at bounding box center [131, 200] width 15 height 15
checkbox input "true"
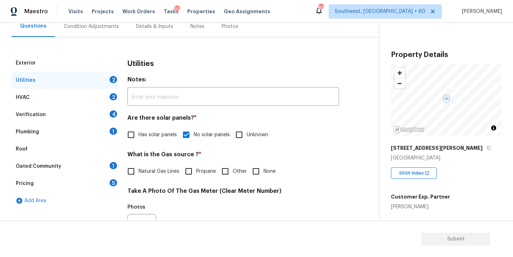
click at [36, 135] on div "Plumbing 1" at bounding box center [64, 131] width 107 height 17
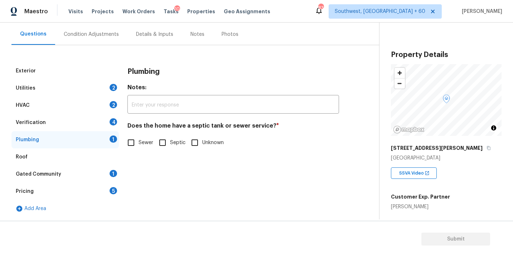
click at [139, 144] on span "Sewer" at bounding box center [146, 143] width 15 height 8
click at [139, 144] on input "Sewer" at bounding box center [131, 142] width 15 height 15
checkbox input "true"
click at [72, 178] on div "Gated Community 1" at bounding box center [64, 174] width 107 height 17
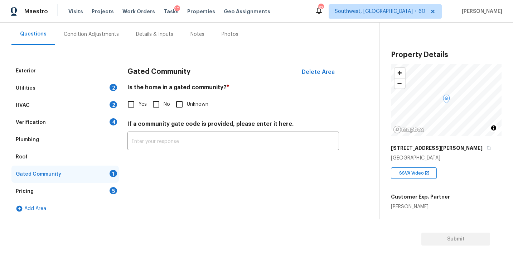
click at [149, 101] on input "No" at bounding box center [156, 104] width 15 height 15
checkbox input "true"
click at [106, 41] on div "Condition Adjustments" at bounding box center [91, 34] width 72 height 21
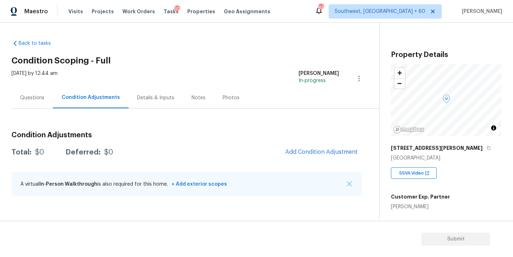
click at [246, 58] on h2 "Condition Scoping - Full" at bounding box center [195, 60] width 368 height 7
click at [319, 159] on button "Add Condition Adjustment" at bounding box center [321, 151] width 81 height 15
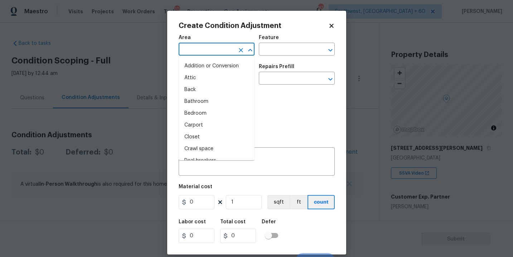
click at [195, 51] on input "text" at bounding box center [207, 49] width 56 height 11
type input "ki"
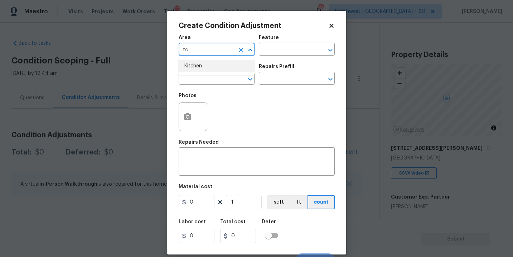
click at [198, 66] on li "Kitchen" at bounding box center [217, 66] width 76 height 12
type input "Kitchen"
click at [257, 63] on div "Issue ​ Repairs Prefill ​" at bounding box center [257, 74] width 156 height 29
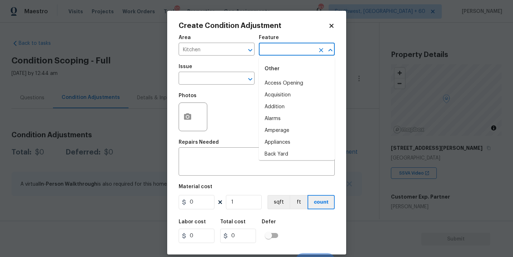
click at [276, 51] on input "text" at bounding box center [287, 49] width 56 height 11
click at [281, 80] on li "Cabinets" at bounding box center [297, 83] width 76 height 12
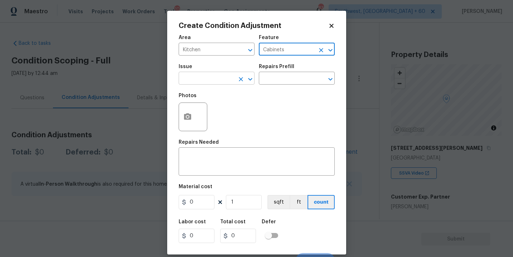
type input "Cabinets"
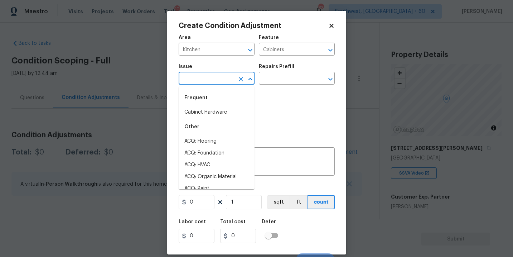
click at [214, 80] on input "text" at bounding box center [207, 78] width 56 height 11
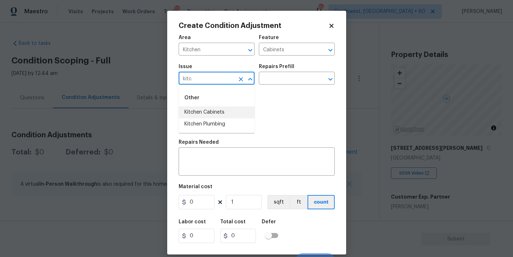
click at [224, 109] on li "Kitchen Cabinets" at bounding box center [217, 112] width 76 height 12
type input "Kitchen Cabinets"
click at [284, 72] on div "Repairs Prefill" at bounding box center [297, 68] width 76 height 9
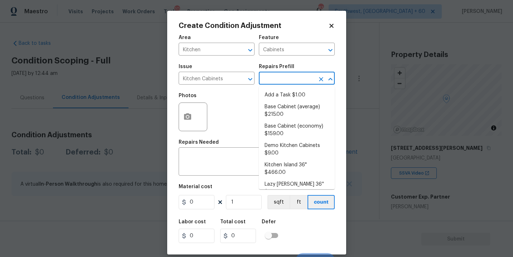
click at [282, 75] on input "text" at bounding box center [287, 78] width 56 height 11
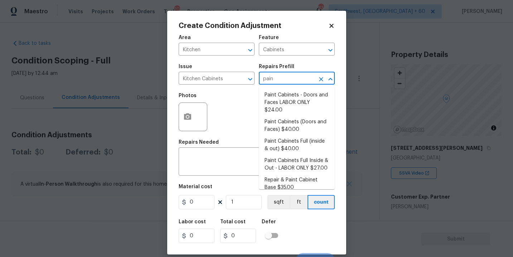
type input "paint"
click at [297, 143] on li "Paint Cabinets Full (inside & out) $40.00" at bounding box center [297, 144] width 76 height 19
type textarea "Prep, sand, mask and apply 2 coats of paint to the kitchen cabinet doors, inter…"
type input "40"
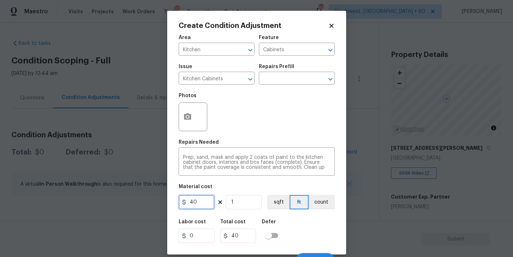
drag, startPoint x: 202, startPoint y: 200, endPoint x: 150, endPoint y: 200, distance: 52.3
click at [150, 200] on div "Create Condition Adjustment Area Kitchen ​ Feature Cabinets ​ Issue Kitchen Cab…" at bounding box center [256, 128] width 513 height 257
type input "1200"
click at [318, 204] on button "count" at bounding box center [322, 202] width 26 height 14
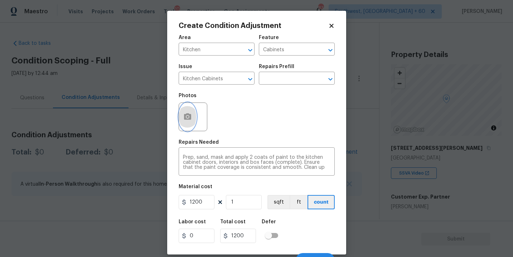
click at [182, 113] on button "button" at bounding box center [187, 117] width 17 height 28
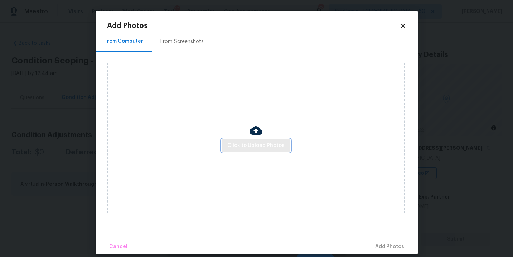
click at [246, 142] on span "Click to Upload Photos" at bounding box center [256, 145] width 57 height 9
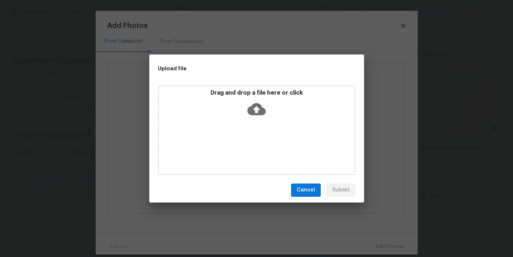
click at [255, 114] on icon at bounding box center [257, 109] width 18 height 12
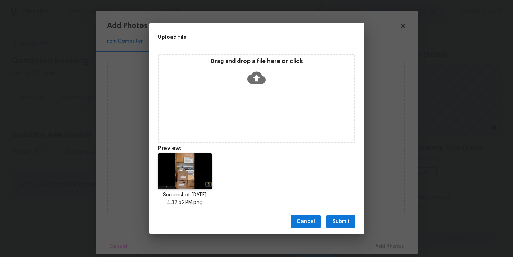
click at [335, 225] on span "Submit" at bounding box center [341, 221] width 18 height 9
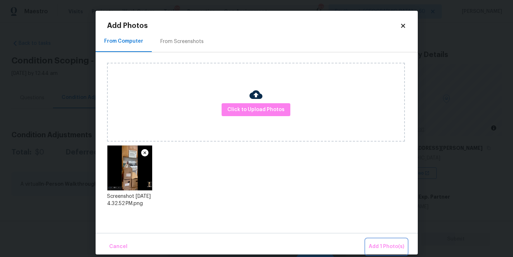
click at [375, 241] on button "Add 1 Photo(s)" at bounding box center [386, 246] width 41 height 15
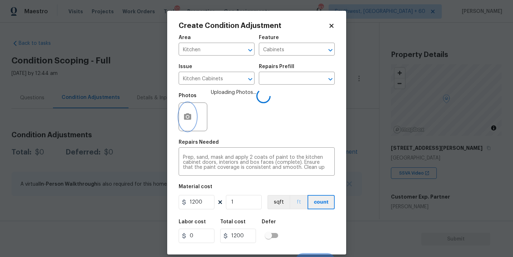
scroll to position [11, 0]
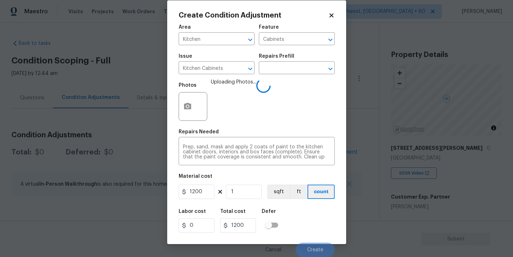
click at [308, 215] on div "Labor cost 0 Total cost 1200 Defer" at bounding box center [257, 221] width 156 height 32
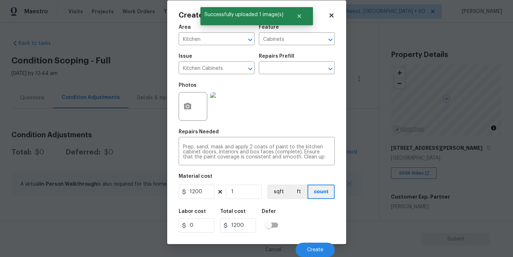
click at [307, 218] on div "Labor cost 0 Total cost 1200 Defer" at bounding box center [257, 221] width 156 height 32
click at [313, 250] on span "Create" at bounding box center [315, 249] width 16 height 5
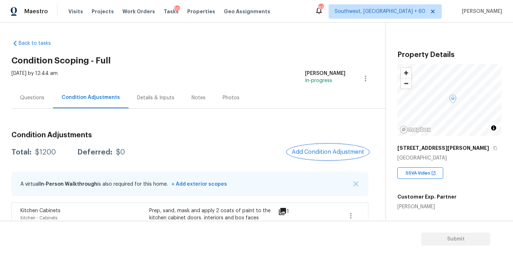
scroll to position [38, 0]
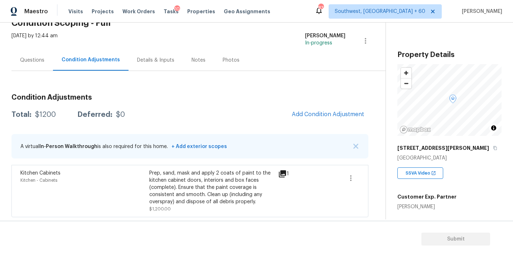
click at [222, 98] on h3 "Condition Adjustments" at bounding box center [189, 97] width 357 height 7
click at [300, 124] on div "Condition Adjustments Total: $1200 Deferred: $0 Add Condition Adjustment A virt…" at bounding box center [189, 152] width 357 height 129
click at [311, 118] on button "Add Condition Adjustment" at bounding box center [328, 114] width 81 height 15
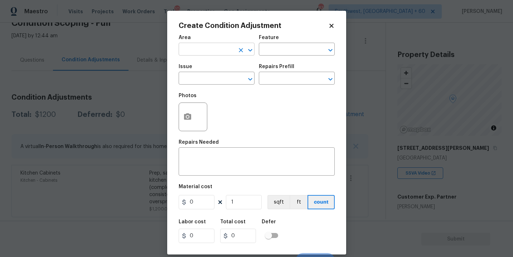
click at [222, 49] on input "text" at bounding box center [207, 49] width 56 height 11
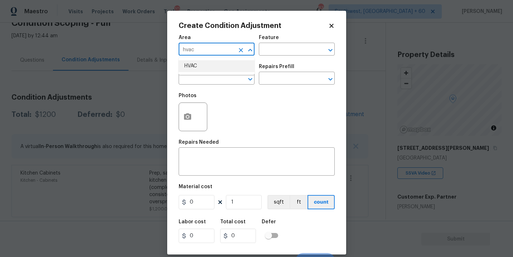
click at [209, 68] on li "HVAC" at bounding box center [217, 66] width 76 height 12
type input "HVAC"
click at [273, 47] on input "text" at bounding box center [287, 49] width 56 height 11
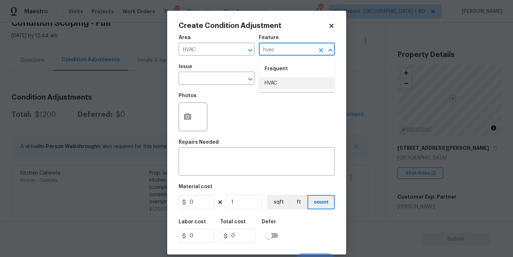
click at [282, 85] on li "HVAC" at bounding box center [297, 83] width 76 height 12
type input "HVAC"
click at [233, 80] on input "text" at bounding box center [207, 78] width 56 height 11
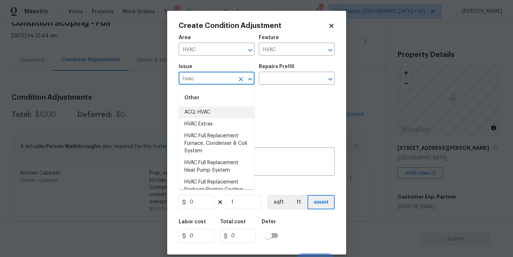
click at [217, 112] on li "ACQ: HVAC" at bounding box center [217, 112] width 76 height 12
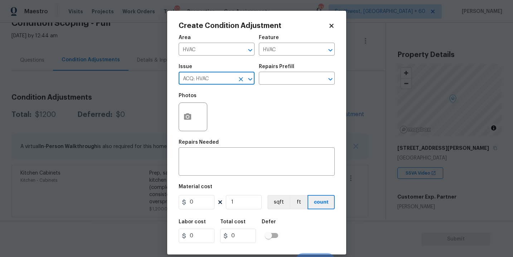
type input "ACQ: HVAC"
click at [299, 66] on div "Repairs Prefill" at bounding box center [297, 68] width 76 height 9
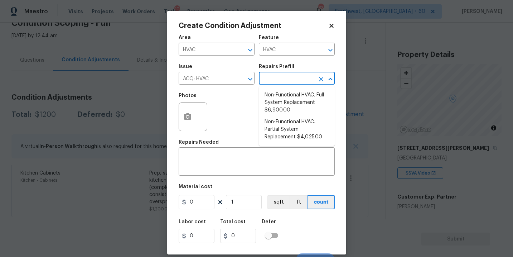
click at [297, 80] on input "text" at bounding box center [287, 78] width 56 height 11
click at [298, 109] on li "Non-Functional HVAC. Full System Replacement $6,900.00" at bounding box center [297, 102] width 76 height 27
type input "Acquisition"
type textarea "Acquisition Scope: Full System Replacement"
type input "6900"
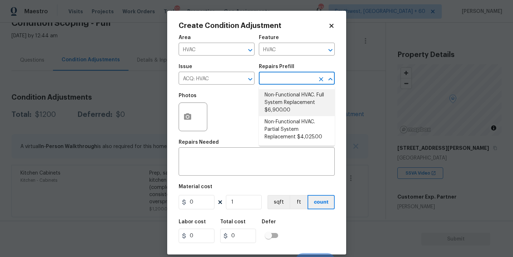
type input "6900"
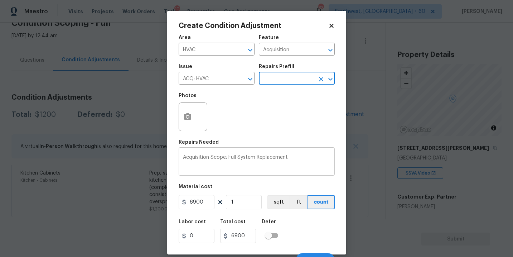
scroll to position [11, 0]
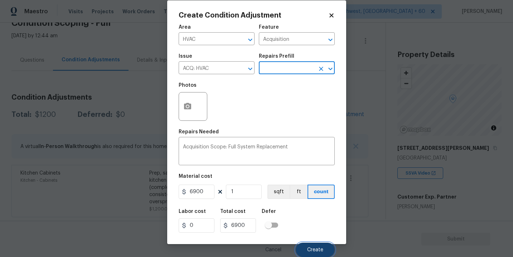
click at [310, 245] on button "Create" at bounding box center [315, 250] width 39 height 14
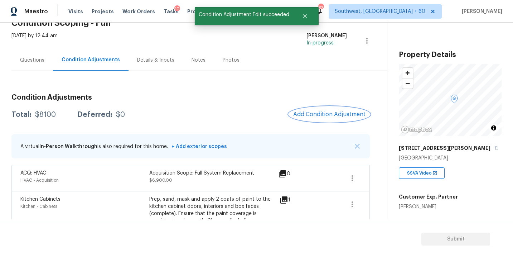
scroll to position [64, 0]
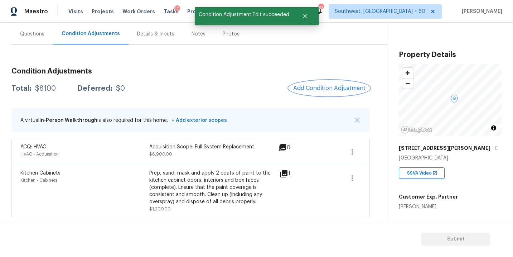
click at [330, 87] on span "Add Condition Adjustment" at bounding box center [329, 88] width 72 height 6
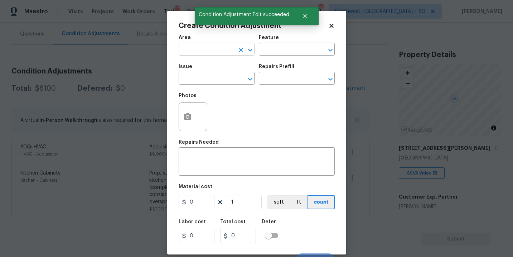
click at [205, 52] on input "text" at bounding box center [207, 49] width 56 height 11
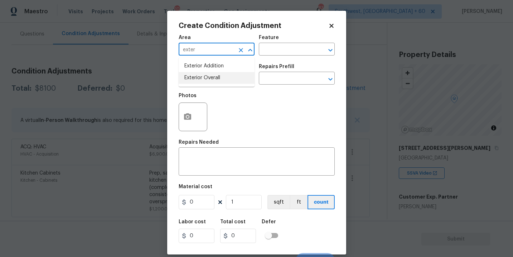
click at [213, 72] on li "Exterior Overall" at bounding box center [217, 78] width 76 height 12
type input "Exterior Overall"
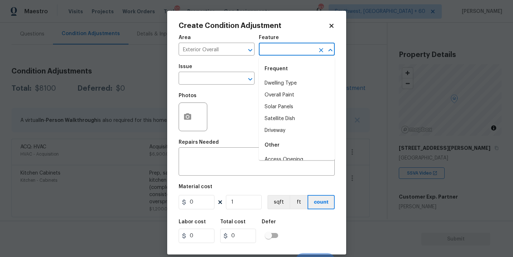
click at [277, 48] on input "text" at bounding box center [287, 49] width 56 height 11
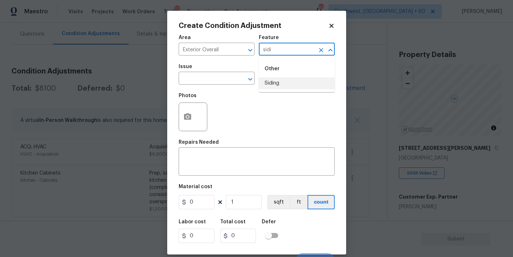
click at [281, 84] on li "Siding" at bounding box center [297, 83] width 76 height 12
type input "Siding"
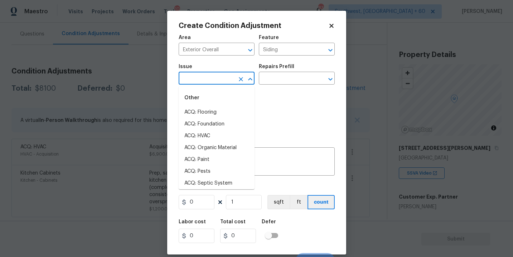
click at [205, 83] on input "text" at bounding box center [207, 78] width 56 height 11
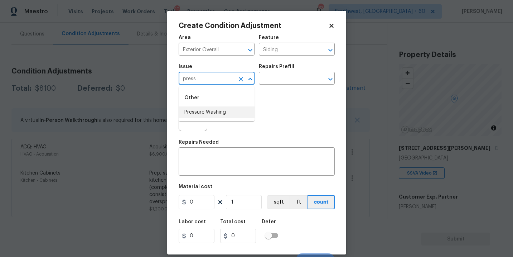
click at [207, 115] on li "Pressure Washing" at bounding box center [217, 112] width 76 height 12
type input "Pressure Washing"
click at [278, 91] on div "Photos" at bounding box center [257, 112] width 156 height 47
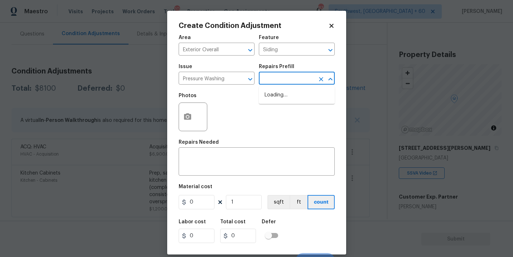
click at [296, 75] on input "text" at bounding box center [287, 78] width 56 height 11
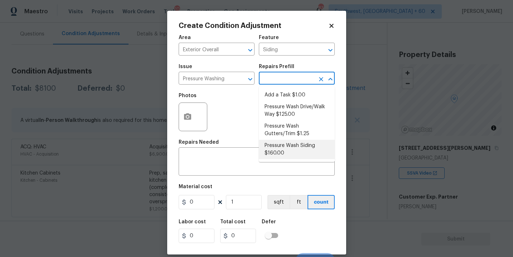
click at [291, 150] on li "Pressure Wash Siding $160.00" at bounding box center [297, 149] width 76 height 19
type textarea "Protect areas as needed for pressure washing. Pressure wash the siding on the h…"
type input "160"
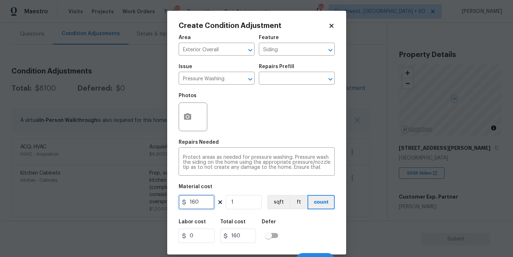
drag, startPoint x: 202, startPoint y: 204, endPoint x: 155, endPoint y: 203, distance: 47.3
click at [156, 204] on div "Create Condition Adjustment Area Exterior Overall ​ Feature Siding ​ Issue Pres…" at bounding box center [256, 128] width 513 height 257
type input "200"
click at [186, 124] on button "button" at bounding box center [187, 117] width 17 height 28
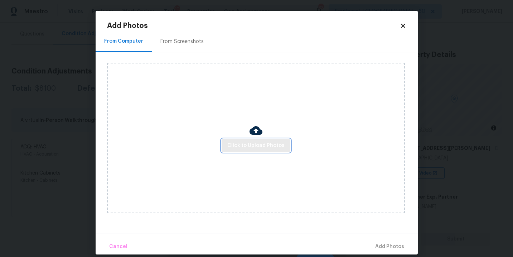
click at [244, 144] on span "Click to Upload Photos" at bounding box center [256, 145] width 57 height 9
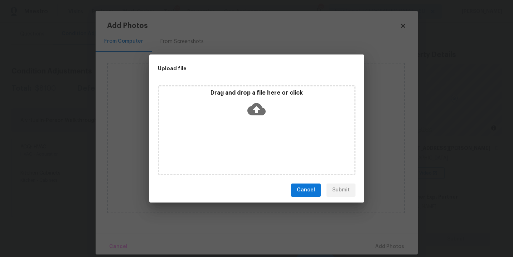
click at [268, 109] on div "Drag and drop a file here or click" at bounding box center [257, 104] width 196 height 31
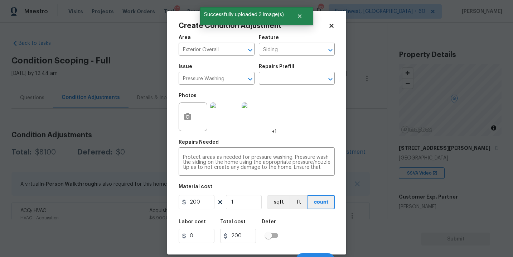
scroll to position [11, 0]
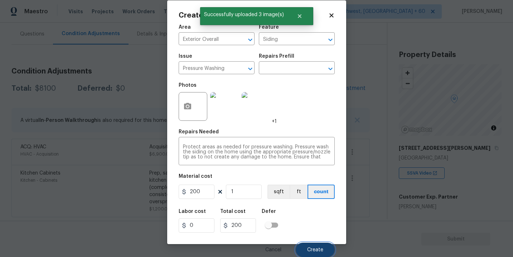
click at [315, 243] on button "Create" at bounding box center [315, 250] width 39 height 14
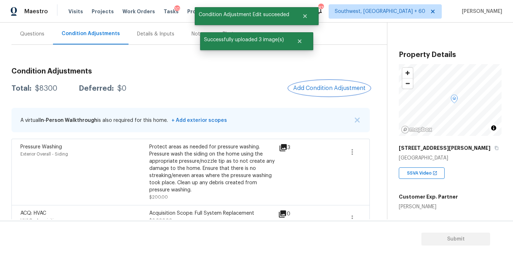
scroll to position [0, 0]
click at [307, 87] on span "Add Condition Adjustment" at bounding box center [329, 88] width 72 height 6
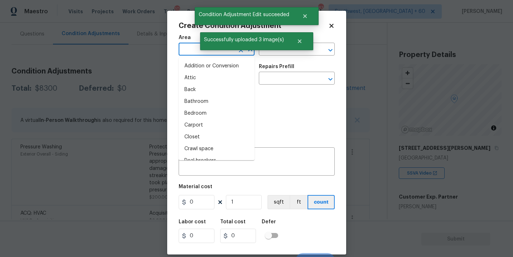
click at [182, 51] on input "text" at bounding box center [207, 49] width 56 height 11
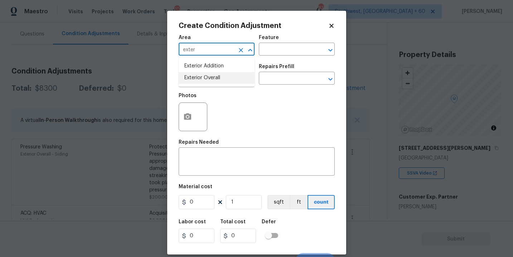
click at [202, 79] on li "Exterior Overall" at bounding box center [217, 78] width 76 height 12
type input "Exterior Overall"
click at [262, 54] on input "text" at bounding box center [287, 49] width 56 height 11
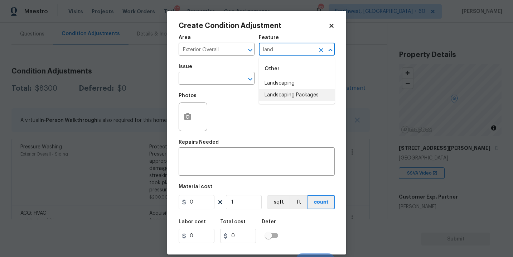
click at [267, 97] on li "Landscaping Packages" at bounding box center [297, 95] width 76 height 12
type input "Landscaping Packages"
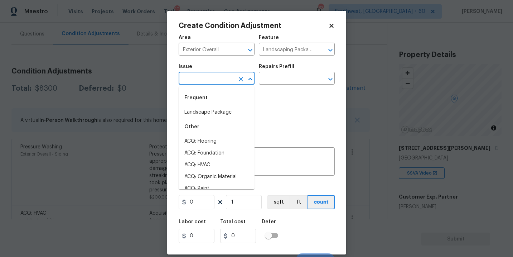
click at [207, 83] on input "text" at bounding box center [207, 78] width 56 height 11
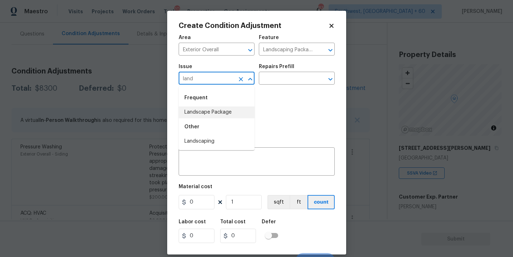
click at [216, 112] on li "Landscape Package" at bounding box center [217, 112] width 76 height 12
type input "Landscape Package"
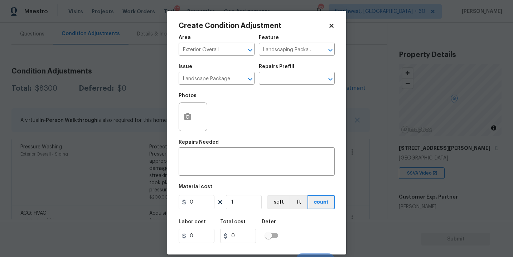
click at [281, 66] on h5 "Repairs Prefill" at bounding box center [276, 66] width 35 height 5
click at [276, 84] on input "text" at bounding box center [287, 78] width 56 height 11
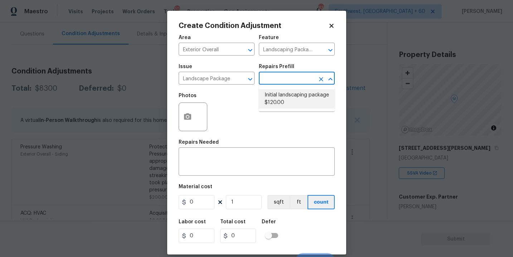
click at [289, 102] on li "Initial landscaping package $120.00" at bounding box center [297, 98] width 76 height 19
type input "Home Readiness Packages"
type textarea "Mowing of grass up to 6" in height. Mow, edge along driveways & sidewalks, trim…"
type input "120"
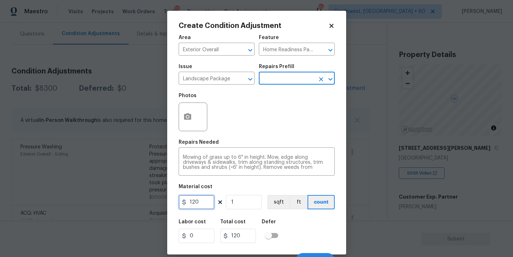
click at [203, 206] on input "120" at bounding box center [197, 202] width 36 height 14
drag, startPoint x: 193, startPoint y: 202, endPoint x: 181, endPoint y: 202, distance: 11.8
click at [181, 202] on div "120" at bounding box center [197, 202] width 36 height 14
type input "750"
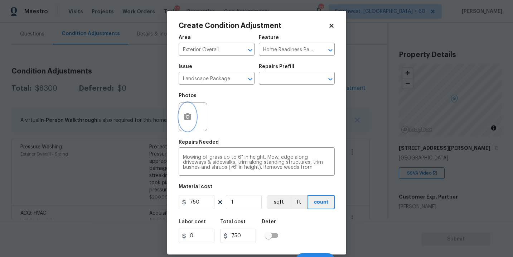
click at [194, 119] on button "button" at bounding box center [187, 117] width 17 height 28
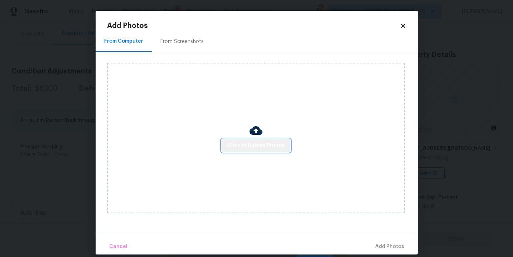
click at [274, 142] on span "Click to Upload Photos" at bounding box center [256, 145] width 57 height 9
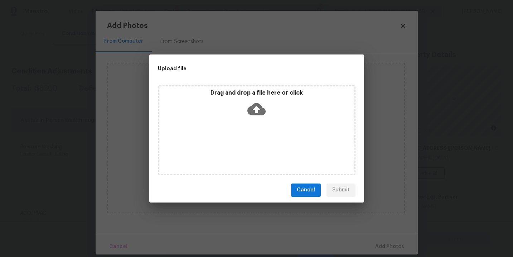
click at [258, 116] on icon at bounding box center [257, 109] width 18 height 18
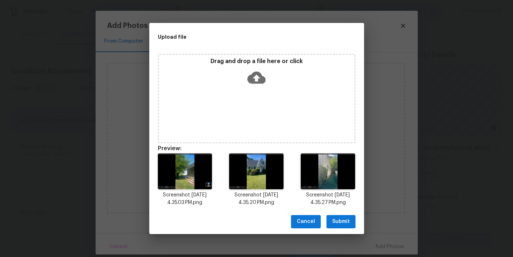
click at [342, 222] on span "Submit" at bounding box center [341, 221] width 18 height 9
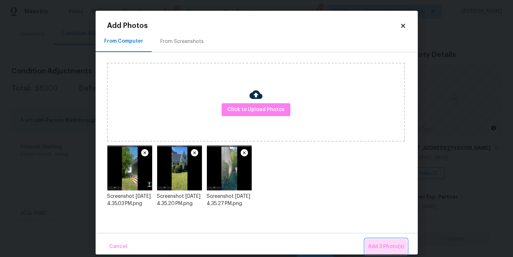
click at [379, 248] on span "Add 3 Photo(s)" at bounding box center [386, 246] width 36 height 9
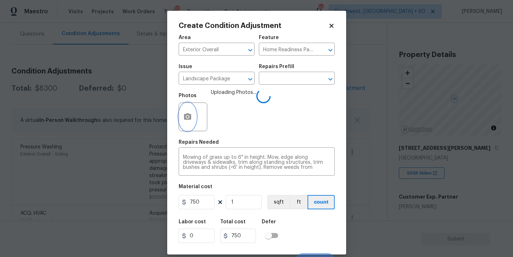
scroll to position [11, 0]
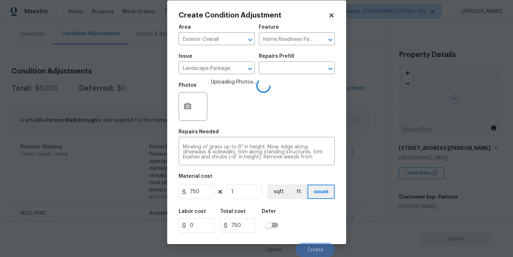
click at [320, 208] on div "Labor cost 0 Total cost 750 Defer" at bounding box center [257, 221] width 156 height 32
click at [320, 210] on div "Labor cost 0 Total cost 750 Defer" at bounding box center [257, 221] width 156 height 32
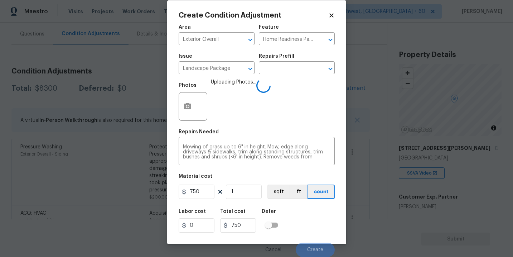
click at [320, 209] on div "Labor cost 0 Total cost 750 Defer" at bounding box center [257, 221] width 156 height 32
click at [314, 226] on div "Labor cost 0 Total cost 750 Defer" at bounding box center [257, 221] width 156 height 32
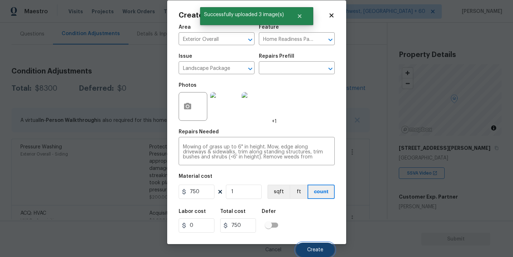
click at [315, 249] on span "Create" at bounding box center [315, 249] width 16 height 5
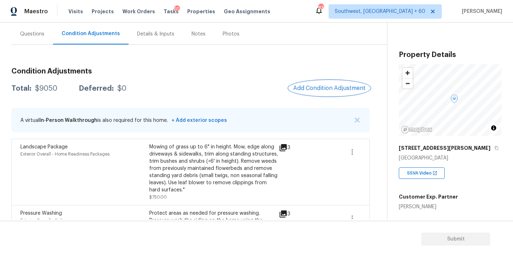
scroll to position [86, 0]
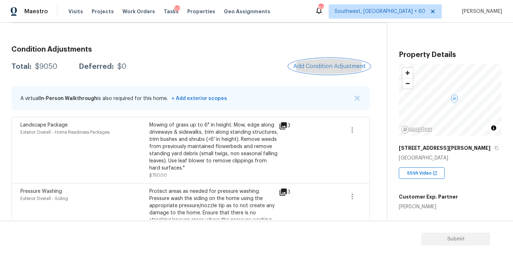
click at [316, 72] on button "Add Condition Adjustment" at bounding box center [329, 66] width 81 height 15
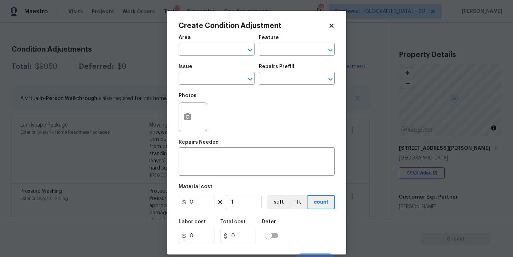
click at [375, 149] on body "Maestro Visits Projects Work Orders Tasks 10 Properties Geo Assignments 832 Sou…" at bounding box center [256, 128] width 513 height 257
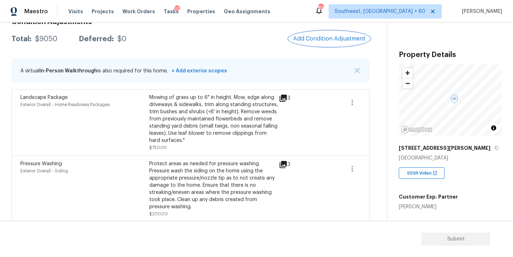
scroll to position [75, 0]
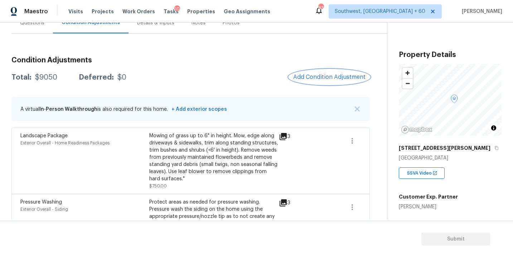
click at [327, 70] on button "Add Condition Adjustment" at bounding box center [329, 77] width 81 height 15
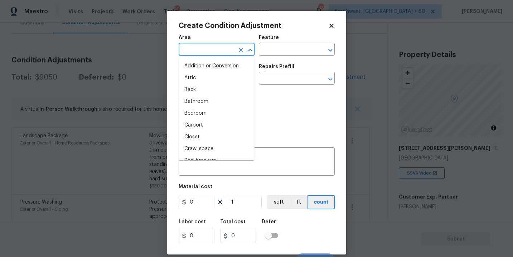
click at [203, 53] on input "text" at bounding box center [207, 49] width 56 height 11
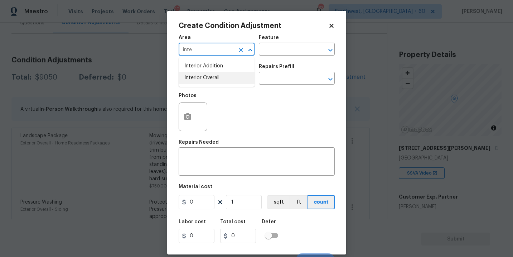
click at [205, 73] on li "Interior Overall" at bounding box center [217, 78] width 76 height 12
type input "Interior Overall"
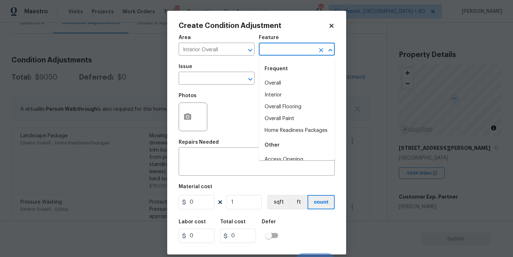
click at [295, 51] on input "text" at bounding box center [287, 49] width 56 height 11
click at [288, 116] on li "Overall Paint" at bounding box center [297, 119] width 76 height 12
type input "Overall Paint"
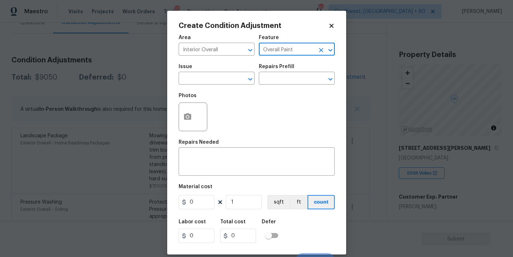
click at [220, 88] on span "Issue ​" at bounding box center [217, 74] width 76 height 29
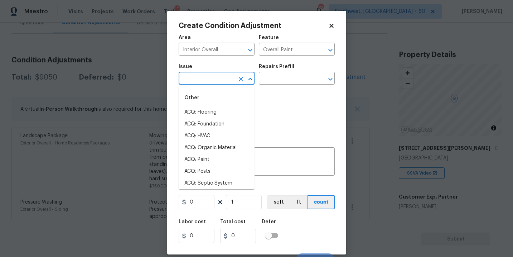
click at [211, 80] on input "text" at bounding box center [207, 78] width 56 height 11
click at [211, 112] on li "ACQ: Paint" at bounding box center [217, 112] width 76 height 12
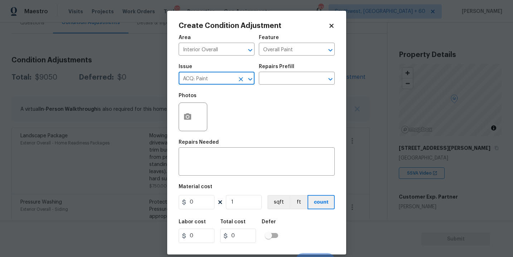
type input "ACQ: Paint"
click at [264, 91] on div "Photos" at bounding box center [257, 112] width 156 height 47
click at [289, 80] on input "text" at bounding box center [287, 78] width 56 height 11
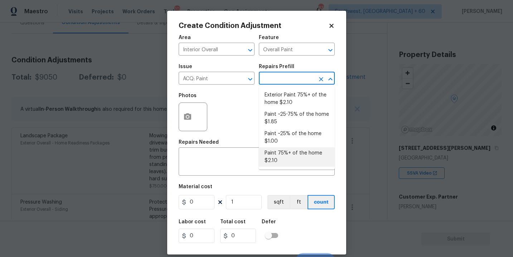
click at [286, 159] on li "Paint 75%+ of the home $2.10" at bounding box center [297, 156] width 76 height 19
type input "Acquisition"
type textarea "Acquisition Scope: 75%+ of the home will likely require interior paint"
type input "2.1"
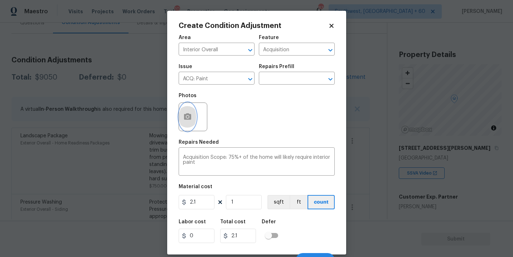
click at [185, 119] on icon "button" at bounding box center [187, 116] width 7 height 6
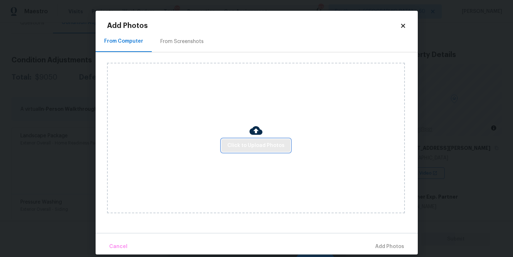
click at [249, 144] on span "Click to Upload Photos" at bounding box center [256, 145] width 57 height 9
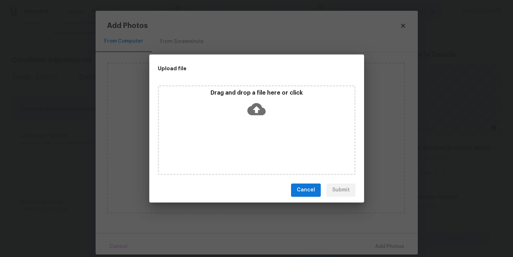
click at [258, 112] on icon at bounding box center [257, 109] width 18 height 12
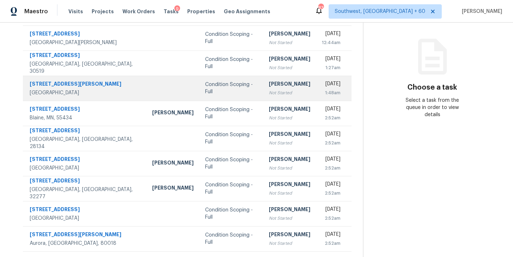
scroll to position [70, 0]
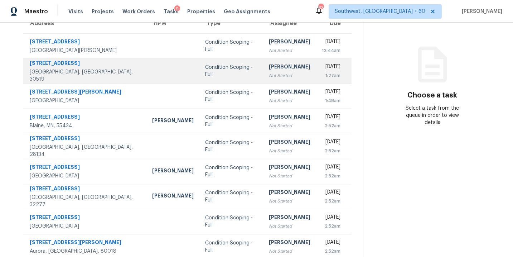
click at [263, 79] on td "[PERSON_NAME] Not Started" at bounding box center [289, 70] width 53 height 25
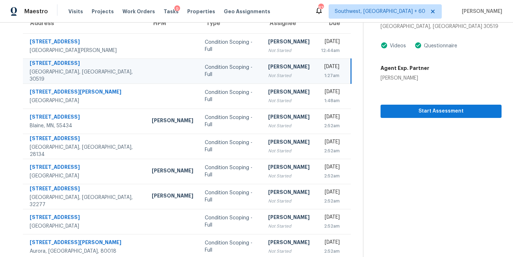
click at [268, 72] on div "[PERSON_NAME]" at bounding box center [289, 67] width 42 height 9
click at [397, 117] on button "Start Assessment" at bounding box center [441, 111] width 121 height 13
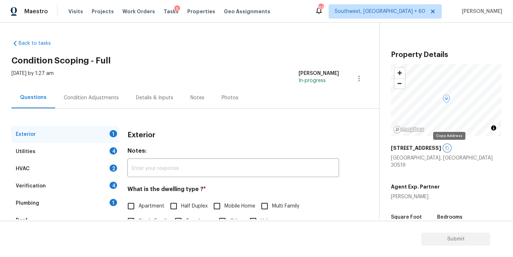
click at [450, 148] on icon "button" at bounding box center [447, 148] width 4 height 4
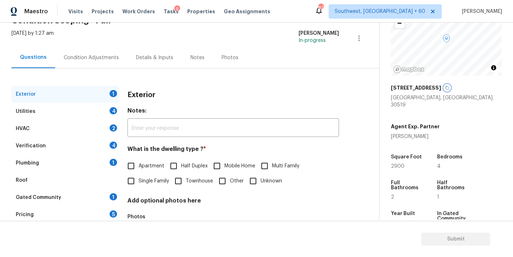
scroll to position [63, 0]
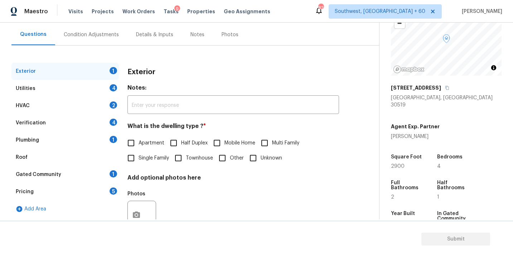
click at [154, 166] on div "Exterior Notes: ​ What is the dwelling type ? * Apartment Half Duplex Mobile Ho…" at bounding box center [234, 152] width 212 height 179
click at [155, 161] on span "Single Family" at bounding box center [154, 158] width 30 height 8
click at [139, 161] on input "Single Family" at bounding box center [131, 157] width 15 height 15
checkbox input "true"
click at [87, 91] on div "Utilities 4" at bounding box center [64, 88] width 107 height 17
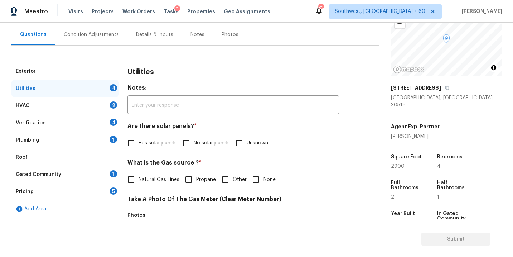
click at [196, 147] on label "No solar panels" at bounding box center [204, 142] width 51 height 15
click at [194, 147] on input "No solar panels" at bounding box center [186, 142] width 15 height 15
checkbox input "true"
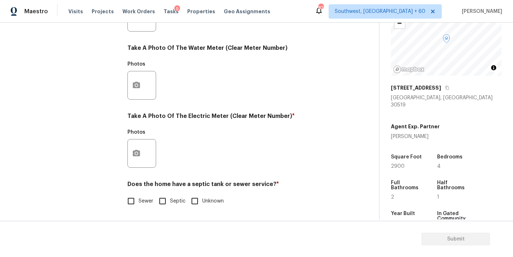
click at [170, 199] on label "Septic" at bounding box center [170, 200] width 30 height 15
click at [170, 199] on input "Septic" at bounding box center [162, 200] width 15 height 15
checkbox input "true"
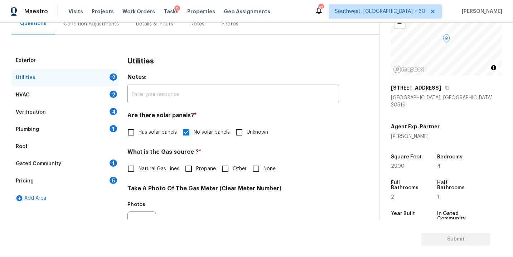
click at [71, 134] on div "Plumbing 1" at bounding box center [64, 129] width 107 height 17
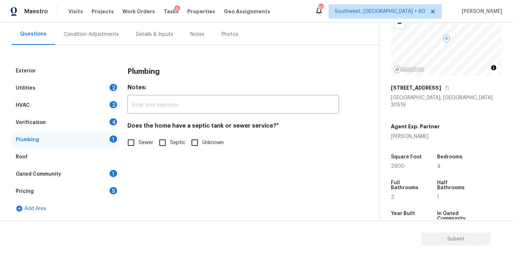
scroll to position [63, 0]
click at [164, 143] on input "Septic" at bounding box center [162, 142] width 15 height 15
checkbox input "true"
click at [78, 173] on div "Gated Community 1" at bounding box center [64, 174] width 107 height 17
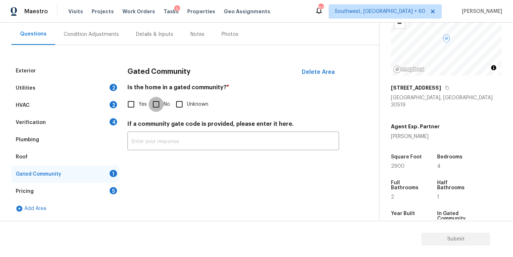
click at [163, 109] on input "No" at bounding box center [156, 104] width 15 height 15
checkbox input "true"
click at [92, 34] on div "Condition Adjustments" at bounding box center [91, 34] width 55 height 7
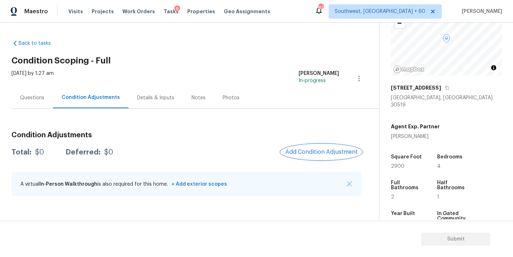
click at [321, 150] on span "Add Condition Adjustment" at bounding box center [322, 152] width 72 height 6
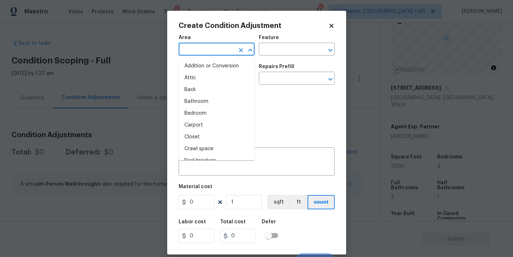
click at [216, 48] on input "text" at bounding box center [207, 49] width 56 height 11
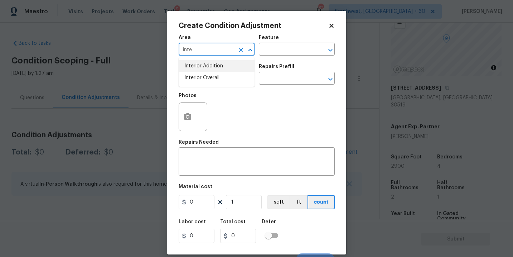
click at [222, 74] on li "Interior Overall" at bounding box center [217, 78] width 76 height 12
type input "Interior Overall"
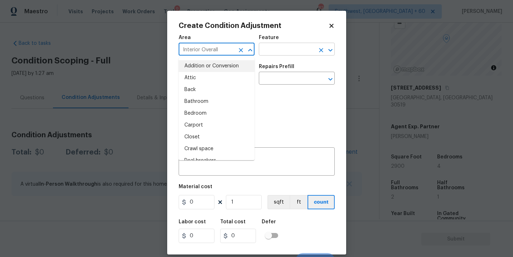
click at [264, 54] on input "text" at bounding box center [287, 49] width 56 height 11
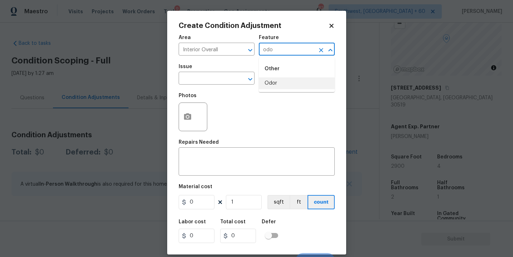
click at [268, 86] on li "Odor" at bounding box center [297, 83] width 76 height 12
type input "Odor"
click at [214, 78] on input "text" at bounding box center [207, 78] width 56 height 11
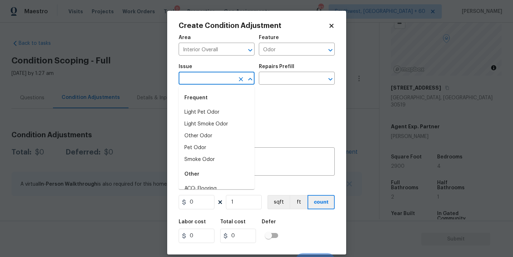
drag, startPoint x: 214, startPoint y: 78, endPoint x: 214, endPoint y: 91, distance: 13.6
click at [214, 84] on input "text" at bounding box center [207, 78] width 56 height 11
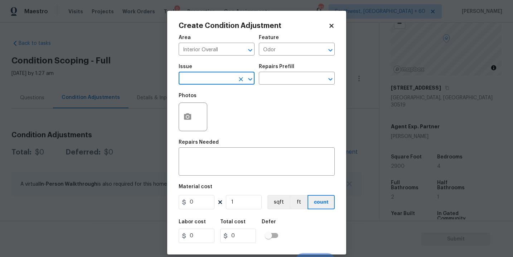
click at [220, 80] on input "text" at bounding box center [207, 78] width 56 height 11
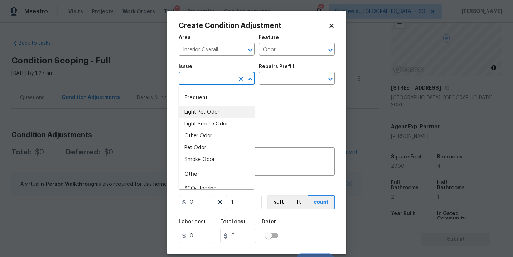
click at [213, 110] on li "Light Pet Odor" at bounding box center [217, 112] width 76 height 12
type input "Light Pet Odor"
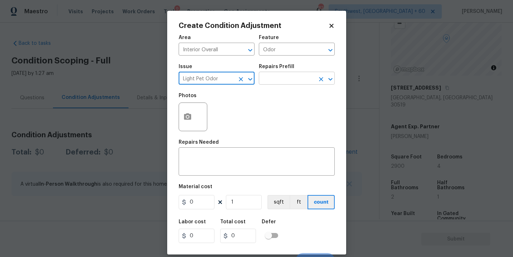
click at [272, 84] on input "text" at bounding box center [287, 78] width 56 height 11
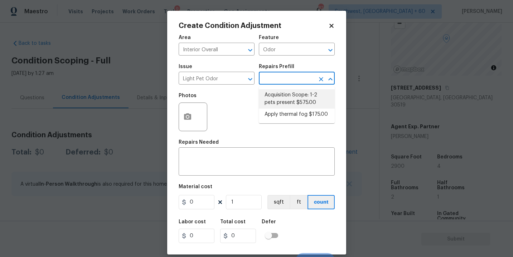
click at [275, 100] on li "Acquisition Scope: 1-2 pets present $575.00" at bounding box center [297, 98] width 76 height 19
type textarea "Acquisition Scope: 1-2 pets present"
type input "575"
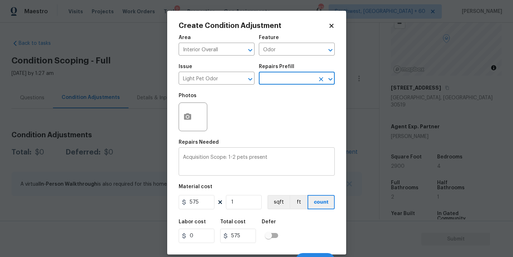
scroll to position [11, 0]
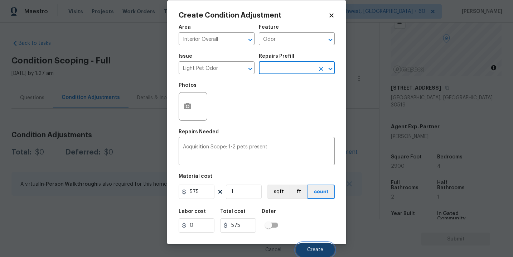
click at [306, 247] on button "Create" at bounding box center [315, 250] width 39 height 14
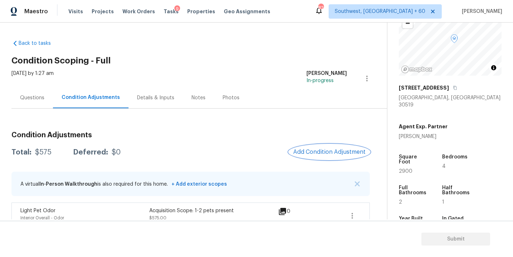
scroll to position [12, 0]
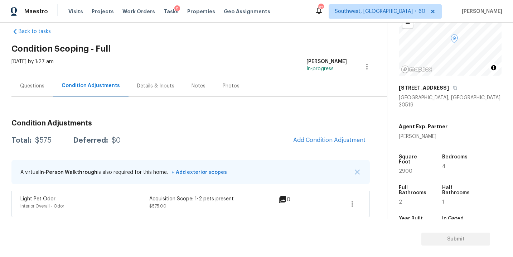
click at [312, 147] on span "Add Condition Adjustment" at bounding box center [329, 141] width 81 height 16
click at [300, 137] on span "Add Condition Adjustment" at bounding box center [329, 140] width 72 height 6
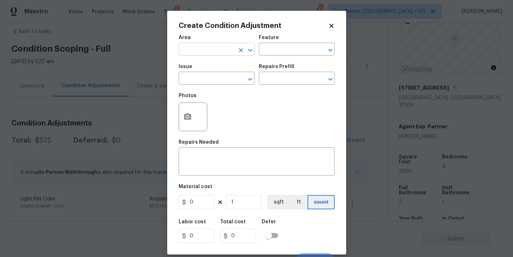
click at [213, 51] on input "text" at bounding box center [207, 49] width 56 height 11
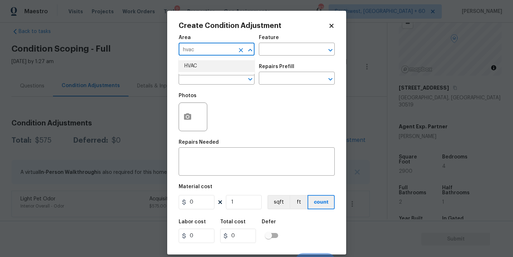
click at [213, 63] on li "HVAC" at bounding box center [217, 66] width 76 height 12
type input "HVAC"
click at [280, 40] on div "Feature" at bounding box center [297, 39] width 76 height 9
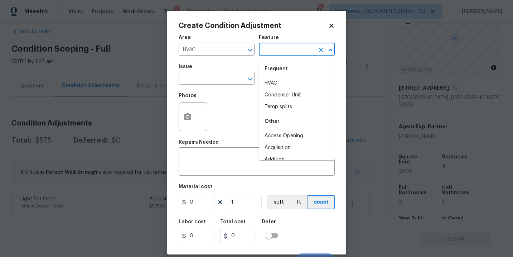
click at [276, 49] on input "text" at bounding box center [287, 49] width 56 height 11
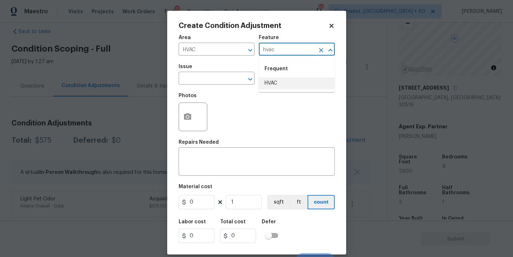
click at [277, 84] on li "HVAC" at bounding box center [297, 83] width 76 height 12
type input "HVAC"
click at [226, 73] on div "Issue" at bounding box center [217, 68] width 76 height 9
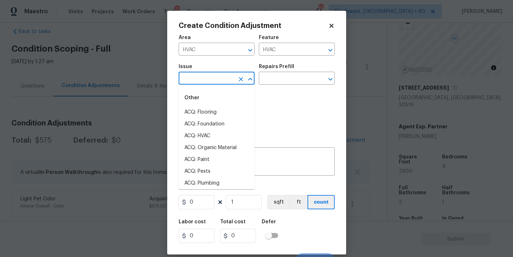
click at [219, 77] on input "text" at bounding box center [207, 78] width 56 height 11
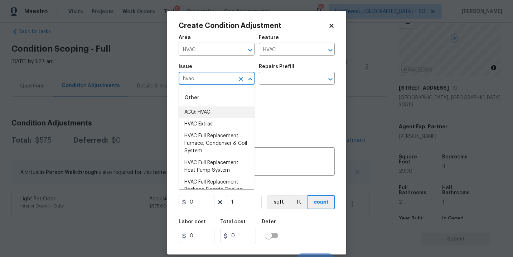
click at [217, 111] on li "ACQ: HVAC" at bounding box center [217, 112] width 76 height 12
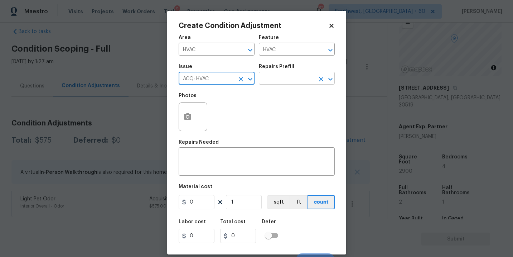
type input "ACQ: HVAC"
click at [293, 80] on input "text" at bounding box center [287, 78] width 56 height 11
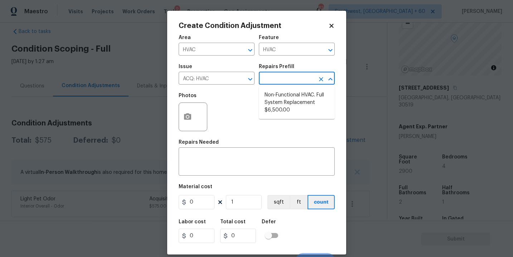
click at [296, 100] on li "Non-Functional HVAC. Full System Replacement $6,500.00" at bounding box center [297, 102] width 76 height 27
type input "Acquisition"
type textarea "Acquisition Scope: Full System Replacement"
type input "6500"
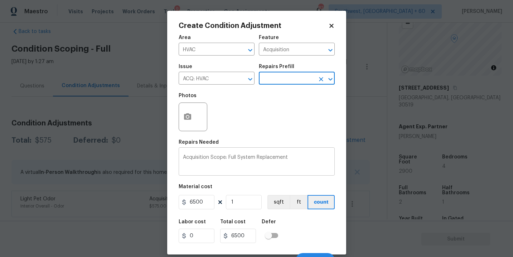
scroll to position [11, 0]
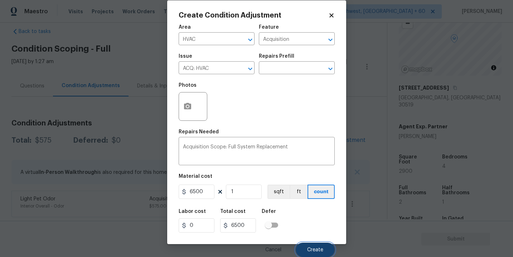
click at [316, 245] on button "Create" at bounding box center [315, 250] width 39 height 14
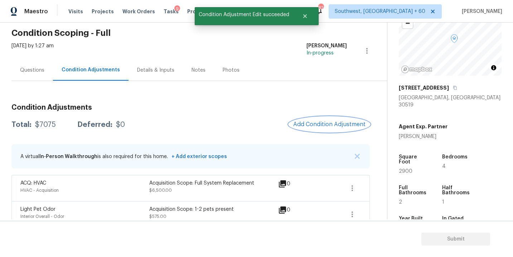
scroll to position [34, 0]
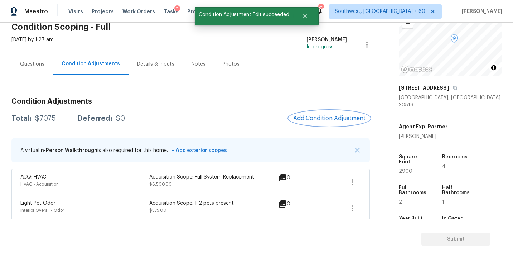
click at [320, 116] on span "Add Condition Adjustment" at bounding box center [329, 118] width 72 height 6
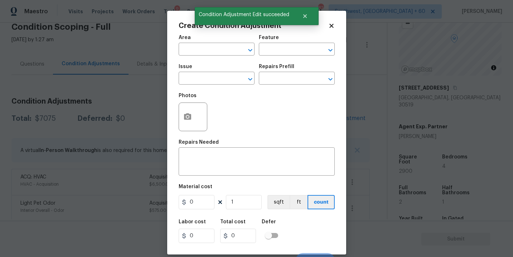
click at [204, 44] on div "Area" at bounding box center [217, 39] width 76 height 9
click at [198, 46] on input "text" at bounding box center [207, 49] width 56 height 11
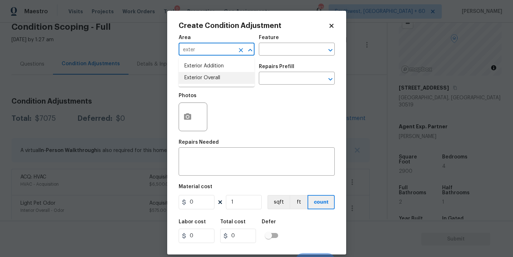
click at [209, 79] on li "Exterior Overall" at bounding box center [217, 78] width 76 height 12
type input "Exterior Overall"
click at [263, 56] on div "Area Exterior Overall ​ Feature ​" at bounding box center [257, 45] width 156 height 29
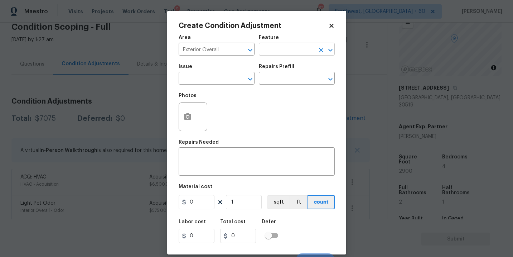
click at [276, 52] on input "text" at bounding box center [287, 49] width 56 height 11
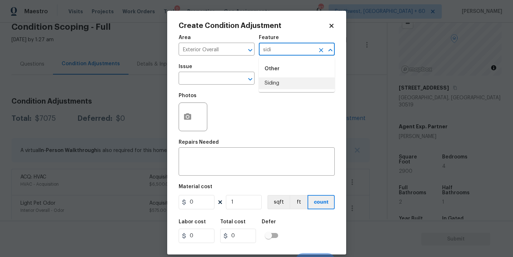
click at [278, 87] on li "Siding" at bounding box center [297, 83] width 76 height 12
type input "Siding"
click at [194, 63] on span "Issue ​" at bounding box center [217, 74] width 76 height 29
click at [194, 76] on input "text" at bounding box center [207, 78] width 56 height 11
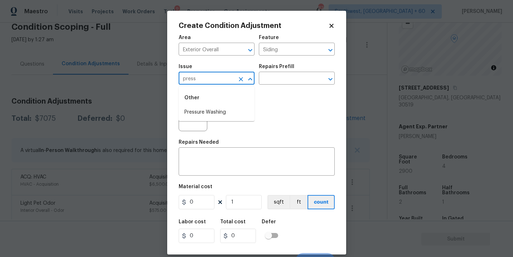
click at [208, 109] on li "Pressure Washing" at bounding box center [217, 112] width 76 height 12
type input "Pressure Washing"
click at [269, 96] on div "Photos" at bounding box center [257, 112] width 156 height 47
click at [282, 83] on input "text" at bounding box center [287, 78] width 56 height 11
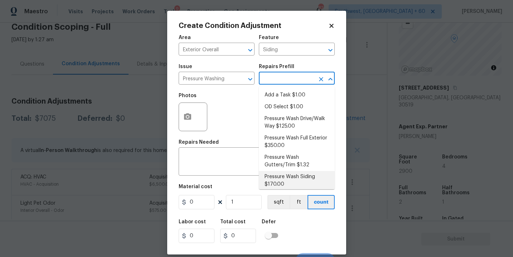
click at [294, 181] on li "Pressure Wash Siding $170.00" at bounding box center [297, 180] width 76 height 19
type textarea "Protect areas as needed for pressure washing. Pressure wash the siding on the h…"
type input "170"
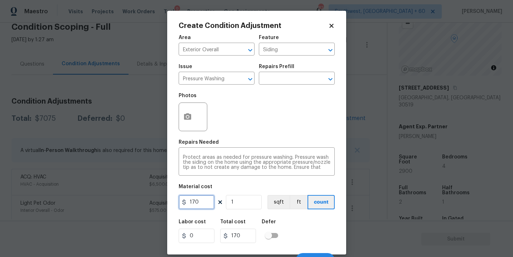
drag, startPoint x: 200, startPoint y: 200, endPoint x: 149, endPoint y: 198, distance: 50.9
click at [149, 198] on div "Create Condition Adjustment Area Exterior Overall ​ Feature Siding ​ Issue Pres…" at bounding box center [256, 128] width 513 height 257
type input "200"
click at [188, 119] on icon "button" at bounding box center [187, 116] width 7 height 6
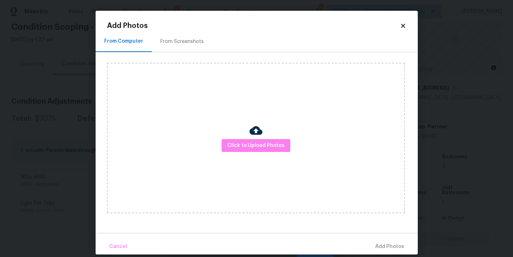
click at [234, 134] on div "Click to Upload Photos" at bounding box center [256, 138] width 298 height 150
click at [255, 147] on span "Click to Upload Photos" at bounding box center [256, 145] width 57 height 9
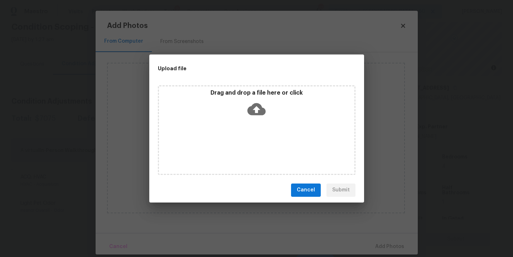
click at [262, 134] on div "Drag and drop a file here or click" at bounding box center [257, 130] width 198 height 90
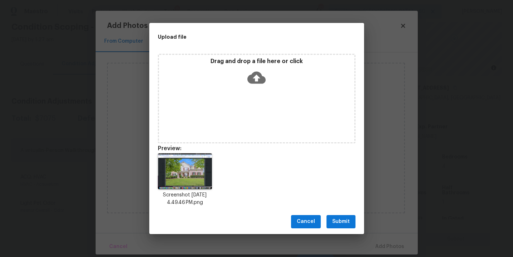
click at [348, 220] on span "Submit" at bounding box center [341, 221] width 18 height 9
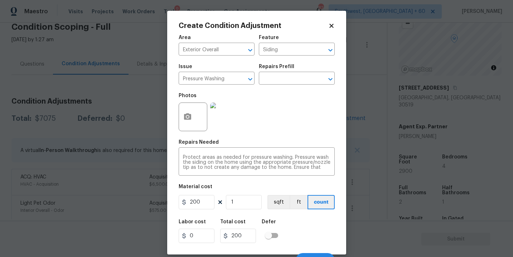
scroll to position [11, 0]
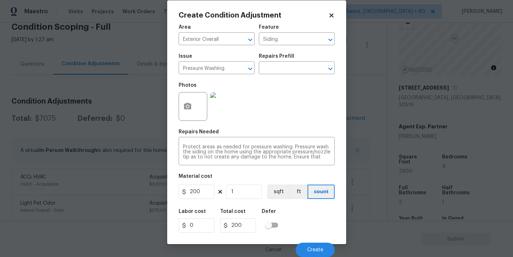
click at [324, 217] on div "Labor cost 0 Total cost 200 Defer" at bounding box center [257, 221] width 156 height 32
click at [316, 246] on button "Create" at bounding box center [315, 250] width 39 height 14
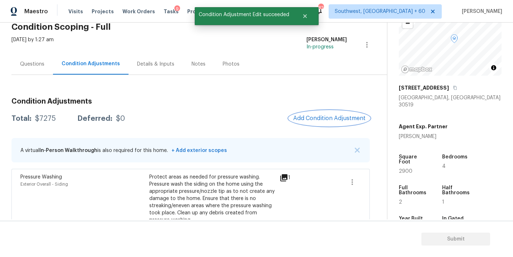
scroll to position [54, 0]
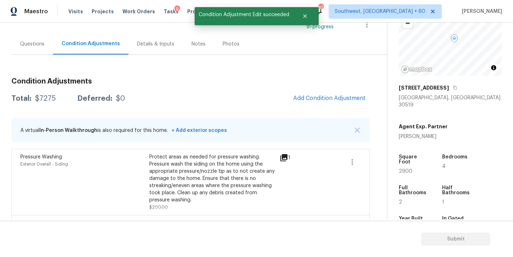
click at [250, 191] on div "Protect areas as needed for pressure washing. Pressure wash the siding on the h…" at bounding box center [213, 178] width 129 height 50
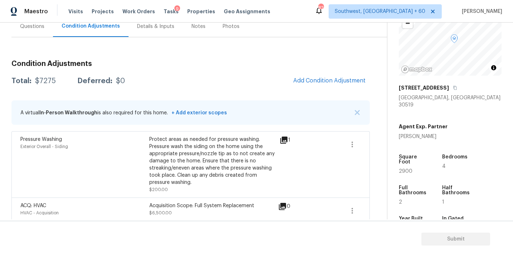
scroll to position [57, 0]
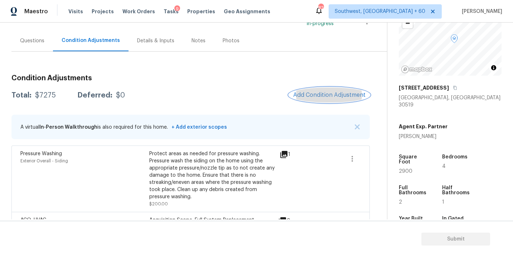
click at [329, 96] on span "Add Condition Adjustment" at bounding box center [329, 95] width 72 height 6
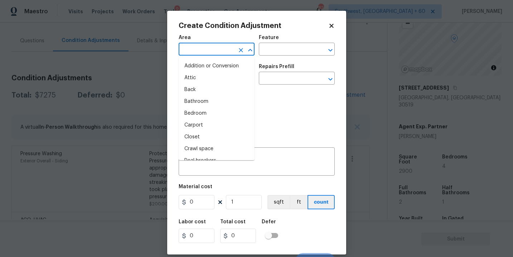
click at [215, 52] on input "text" at bounding box center [207, 49] width 56 height 11
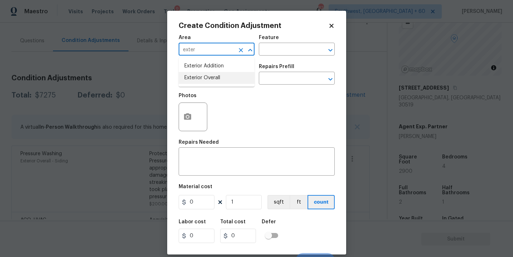
click at [215, 77] on li "Exterior Overall" at bounding box center [217, 78] width 76 height 12
type input "Exterior Overall"
click at [269, 52] on input "text" at bounding box center [287, 49] width 56 height 11
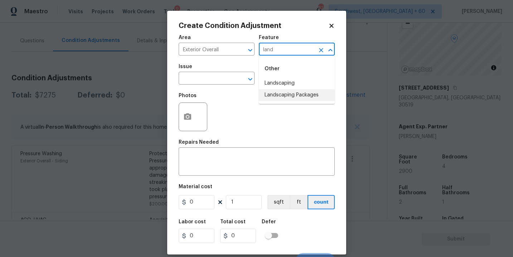
click at [286, 91] on li "Landscaping Packages" at bounding box center [297, 95] width 76 height 12
type input "Landscaping Packages"
click at [207, 76] on input "text" at bounding box center [207, 78] width 56 height 11
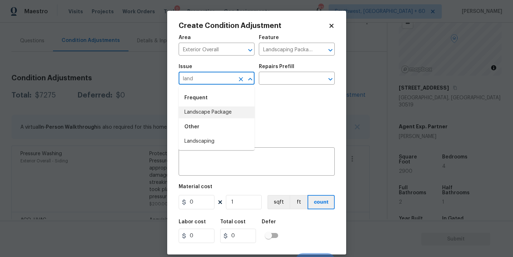
click at [215, 116] on li "Landscape Package" at bounding box center [217, 112] width 76 height 12
type input "Landscape Package"
click at [291, 79] on input "text" at bounding box center [287, 78] width 56 height 11
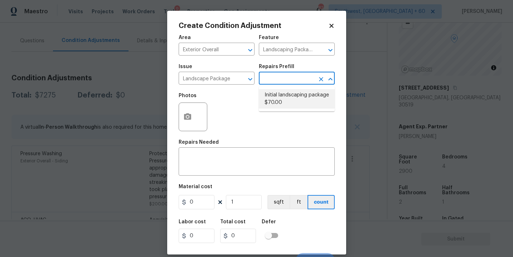
click at [275, 94] on li "Initial landscaping package $70.00" at bounding box center [297, 98] width 76 height 19
type input "Home Readiness Packages"
type textarea "Mowing of grass up to 6" in height. Mow, edge along driveways & sidewalks, trim…"
type input "70"
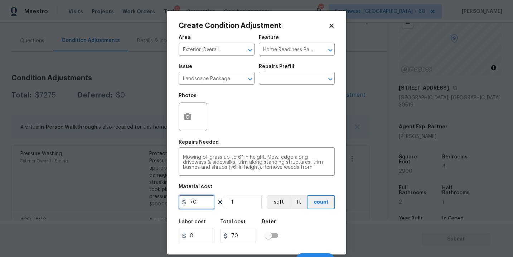
drag, startPoint x: 196, startPoint y: 206, endPoint x: 155, endPoint y: 206, distance: 41.2
click at [155, 206] on div "Create Condition Adjustment Area Exterior Overall ​ Feature Home Readiness Pack…" at bounding box center [256, 128] width 513 height 257
type input "300"
click at [288, 224] on div "Labor cost 0 Total cost 300 Defer" at bounding box center [257, 231] width 156 height 32
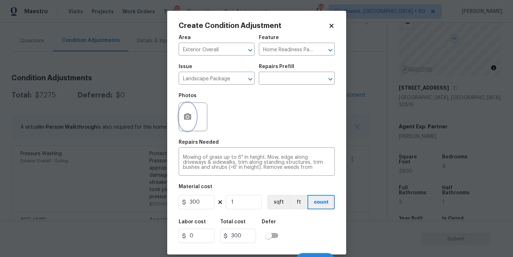
click at [187, 111] on button "button" at bounding box center [187, 117] width 17 height 28
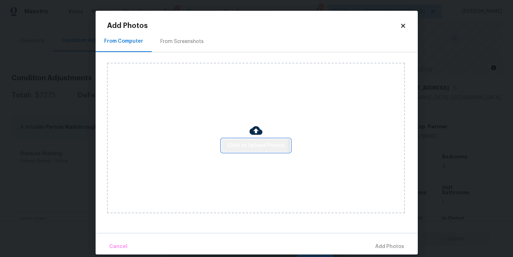
click at [235, 145] on span "Click to Upload Photos" at bounding box center [256, 145] width 57 height 9
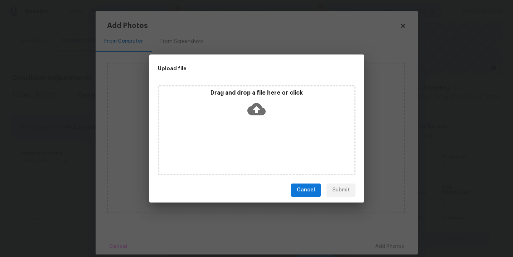
click at [252, 124] on div "Drag and drop a file here or click" at bounding box center [257, 130] width 198 height 90
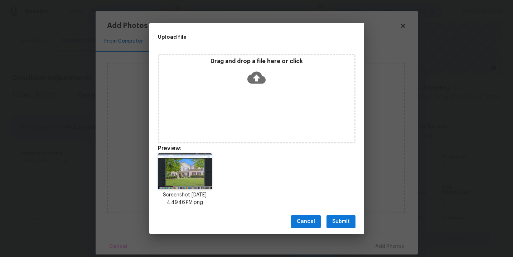
click at [337, 226] on span "Submit" at bounding box center [341, 221] width 18 height 9
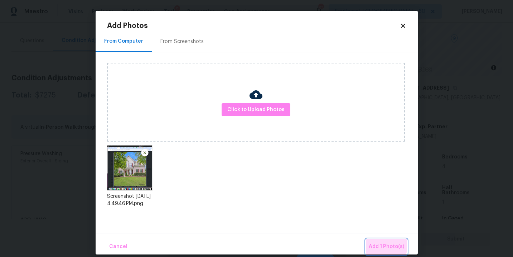
click at [374, 242] on span "Add 1 Photo(s)" at bounding box center [386, 246] width 35 height 9
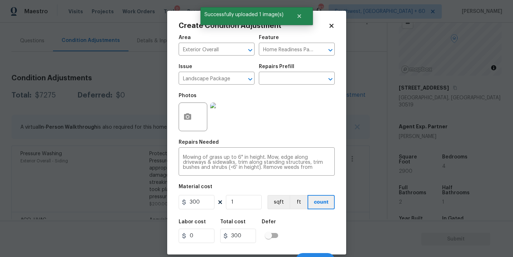
click at [311, 227] on div "Labor cost 0 Total cost 300 Defer" at bounding box center [257, 231] width 156 height 32
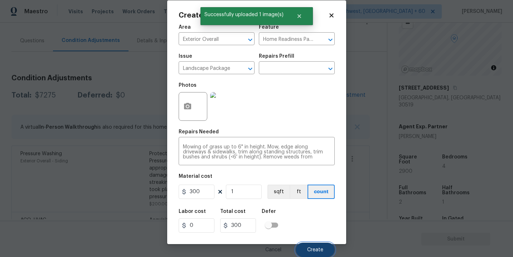
click at [311, 248] on span "Create" at bounding box center [315, 249] width 16 height 5
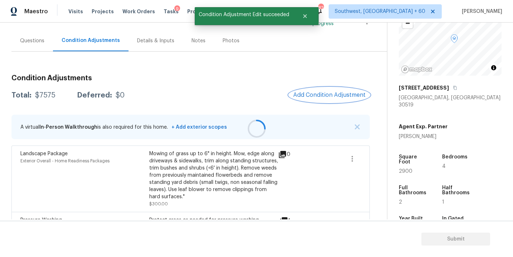
scroll to position [0, 0]
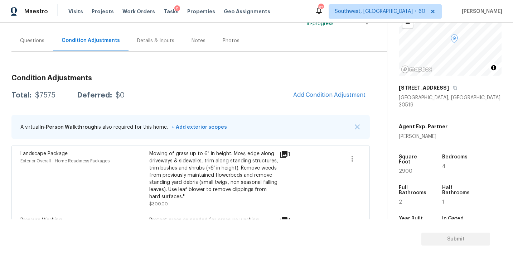
click at [231, 156] on div "Mowing of grass up to 6" in height. Mow, edge along driveways & sidewalks, trim…" at bounding box center [213, 175] width 129 height 50
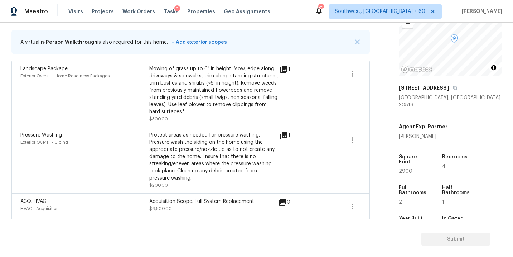
scroll to position [100, 0]
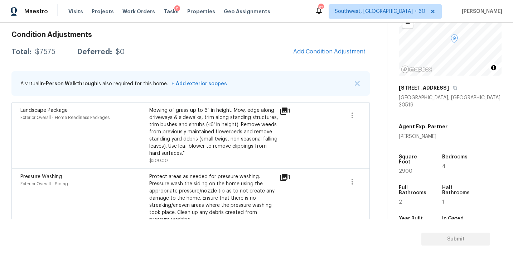
click at [231, 156] on div "Mowing of grass up to 6" in height. Mow, edge along driveways & sidewalks, trim…" at bounding box center [213, 132] width 129 height 50
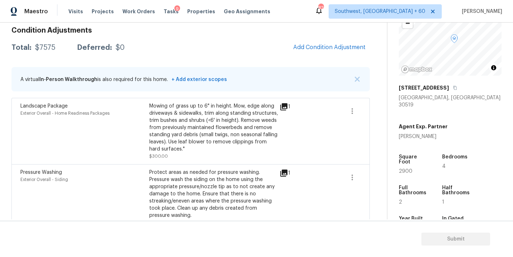
scroll to position [92, 0]
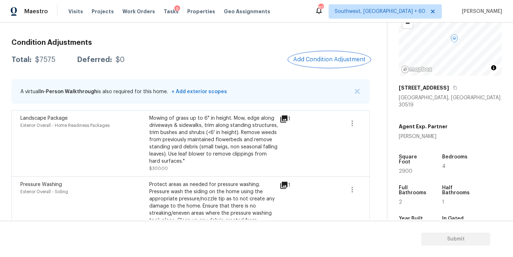
click at [311, 62] on span "Add Condition Adjustment" at bounding box center [329, 59] width 72 height 6
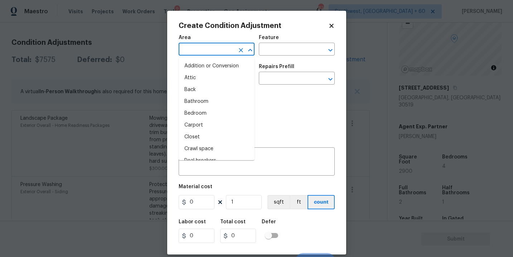
click at [226, 52] on input "text" at bounding box center [207, 49] width 56 height 11
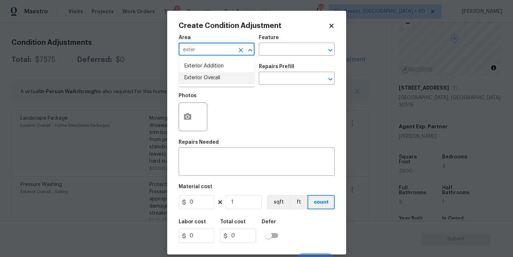
click at [225, 82] on li "Exterior Overall" at bounding box center [217, 78] width 76 height 12
type input "Exterior Overall"
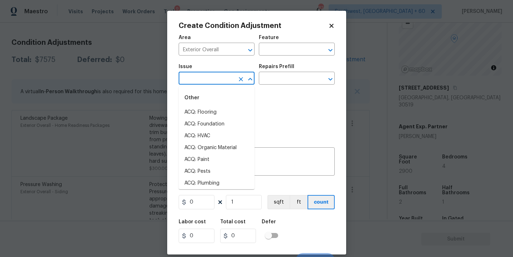
click at [215, 81] on input "text" at bounding box center [207, 78] width 56 height 11
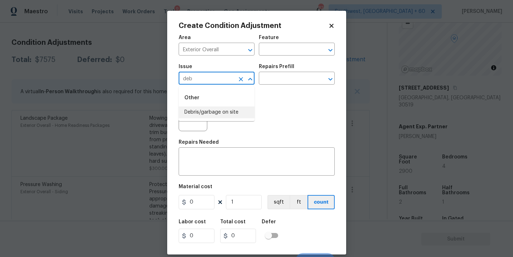
click at [221, 114] on li "Debris/garbage on site" at bounding box center [217, 112] width 76 height 12
type input "Debris/garbage on site"
click at [273, 92] on div "Photos" at bounding box center [257, 112] width 156 height 47
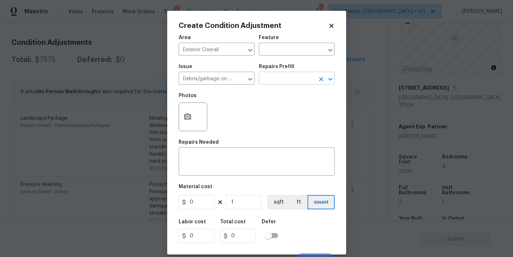
click at [287, 78] on input "text" at bounding box center [287, 78] width 56 height 11
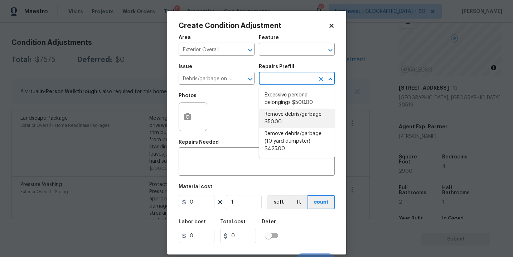
click at [290, 123] on li "Remove debris/garbage $50.00" at bounding box center [297, 118] width 76 height 19
type textarea "Remove, haul off, and properly dispose of any debris left by seller to offsite …"
type input "50"
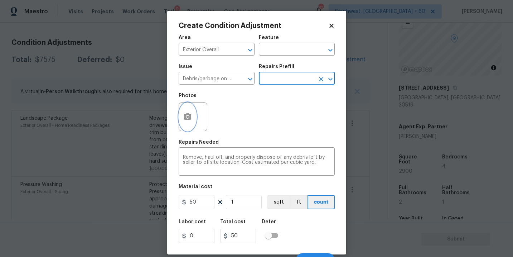
click at [188, 123] on button "button" at bounding box center [187, 117] width 17 height 28
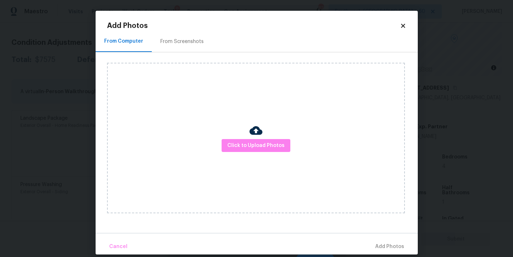
click at [230, 127] on div "Click to Upload Photos" at bounding box center [256, 138] width 298 height 150
click at [253, 145] on span "Click to Upload Photos" at bounding box center [256, 145] width 57 height 9
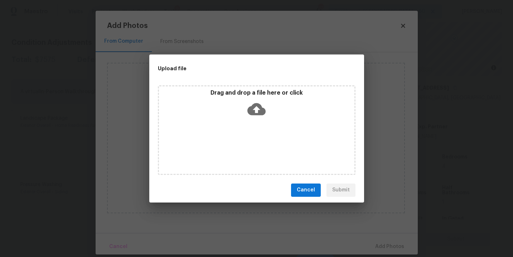
click at [259, 126] on div "Drag and drop a file here or click" at bounding box center [257, 130] width 198 height 90
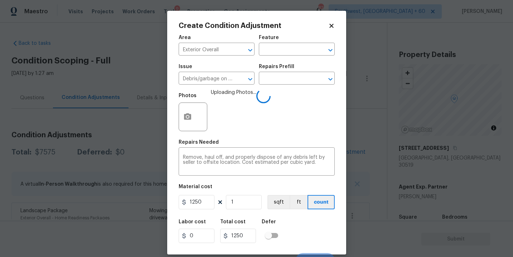
scroll to position [11, 0]
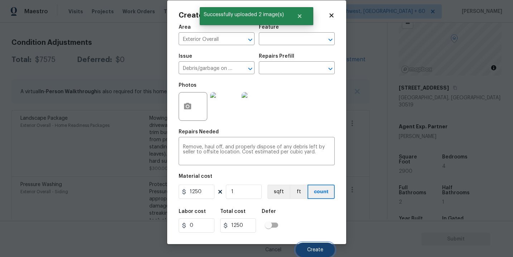
click at [317, 248] on span "Create" at bounding box center [315, 249] width 16 height 5
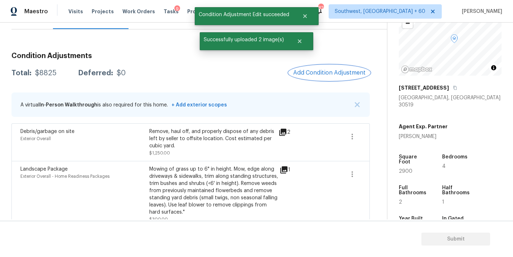
scroll to position [66, 0]
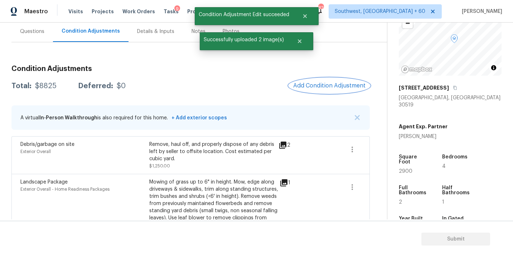
click at [327, 78] on button "Add Condition Adjustment" at bounding box center [329, 85] width 81 height 15
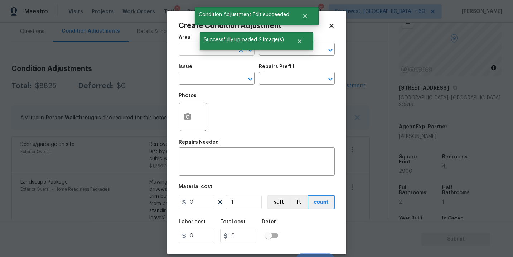
click at [186, 54] on input "text" at bounding box center [207, 49] width 56 height 11
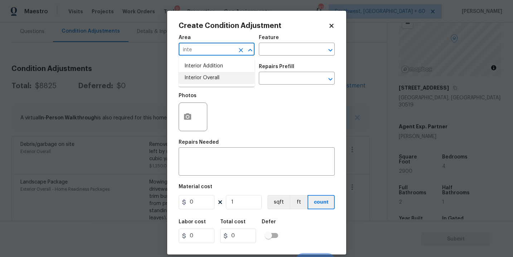
click at [200, 80] on li "Interior Overall" at bounding box center [217, 78] width 76 height 12
type input "Interior Overall"
click at [265, 57] on div "Area Interior Overall ​ Feature ​" at bounding box center [257, 45] width 156 height 29
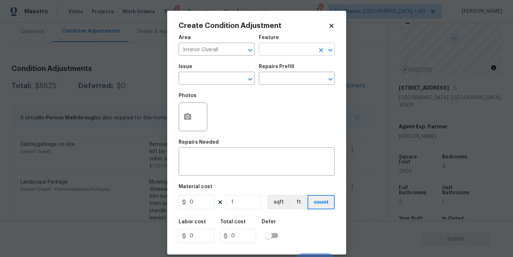
click at [281, 52] on input "text" at bounding box center [287, 49] width 56 height 11
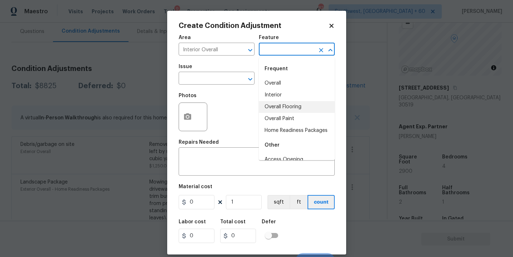
click at [287, 109] on li "Overall Flooring" at bounding box center [297, 107] width 76 height 12
type input "Overall Flooring"
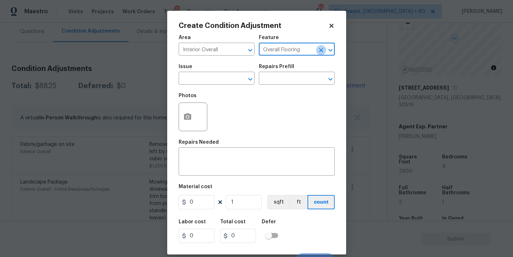
click at [320, 52] on icon "Clear" at bounding box center [321, 50] width 7 height 7
click at [290, 52] on input "text" at bounding box center [287, 49] width 56 height 11
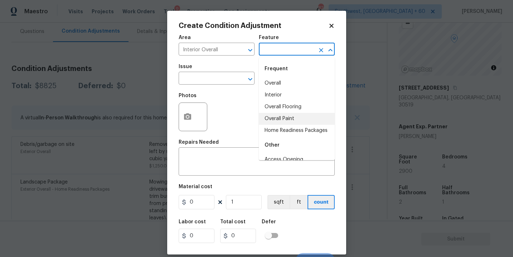
click at [285, 118] on li "Overall Paint" at bounding box center [297, 119] width 76 height 12
type input "Overall Paint"
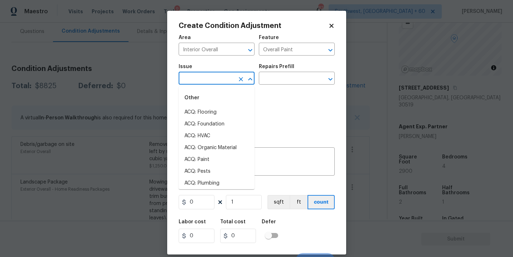
click at [214, 82] on input "text" at bounding box center [207, 78] width 56 height 11
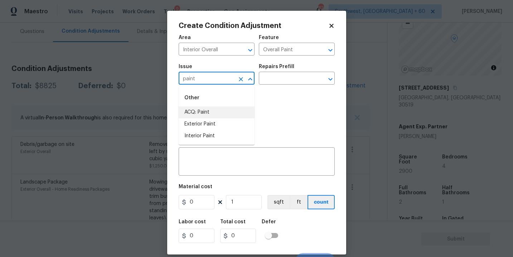
click at [205, 111] on li "ACQ: Paint" at bounding box center [217, 112] width 76 height 12
type input "ACQ: Paint"
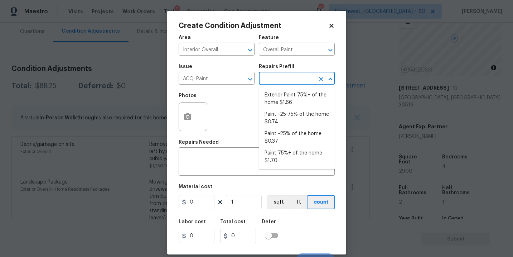
click at [283, 83] on input "text" at bounding box center [287, 78] width 56 height 11
click at [284, 112] on li "Paint ~25-75% of the home $0.74" at bounding box center [297, 118] width 76 height 19
type input "Acquisition"
type textarea "Acquisition Scope: ~25 - 75% of the home needs interior paint"
type input "0.74"
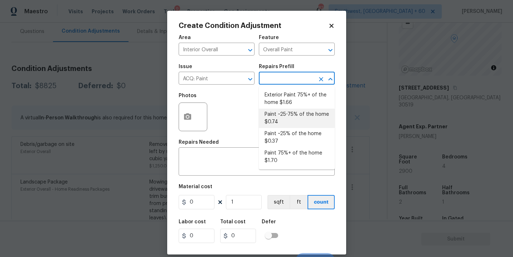
type input "0.74"
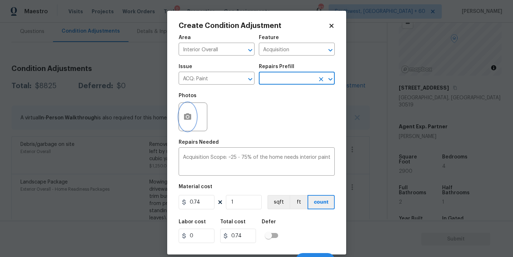
click at [193, 120] on button "button" at bounding box center [187, 117] width 17 height 28
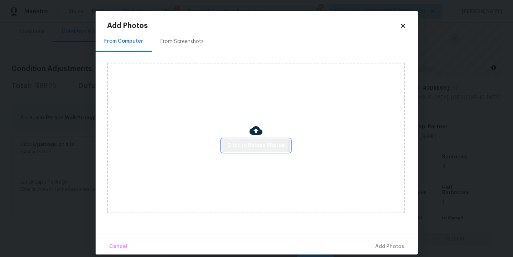
click at [234, 143] on span "Click to Upload Photos" at bounding box center [256, 145] width 57 height 9
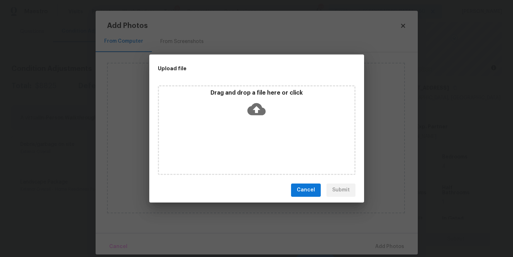
click at [249, 119] on div "Drag and drop a file here or click" at bounding box center [257, 104] width 196 height 31
